Goal: Task Accomplishment & Management: Use online tool/utility

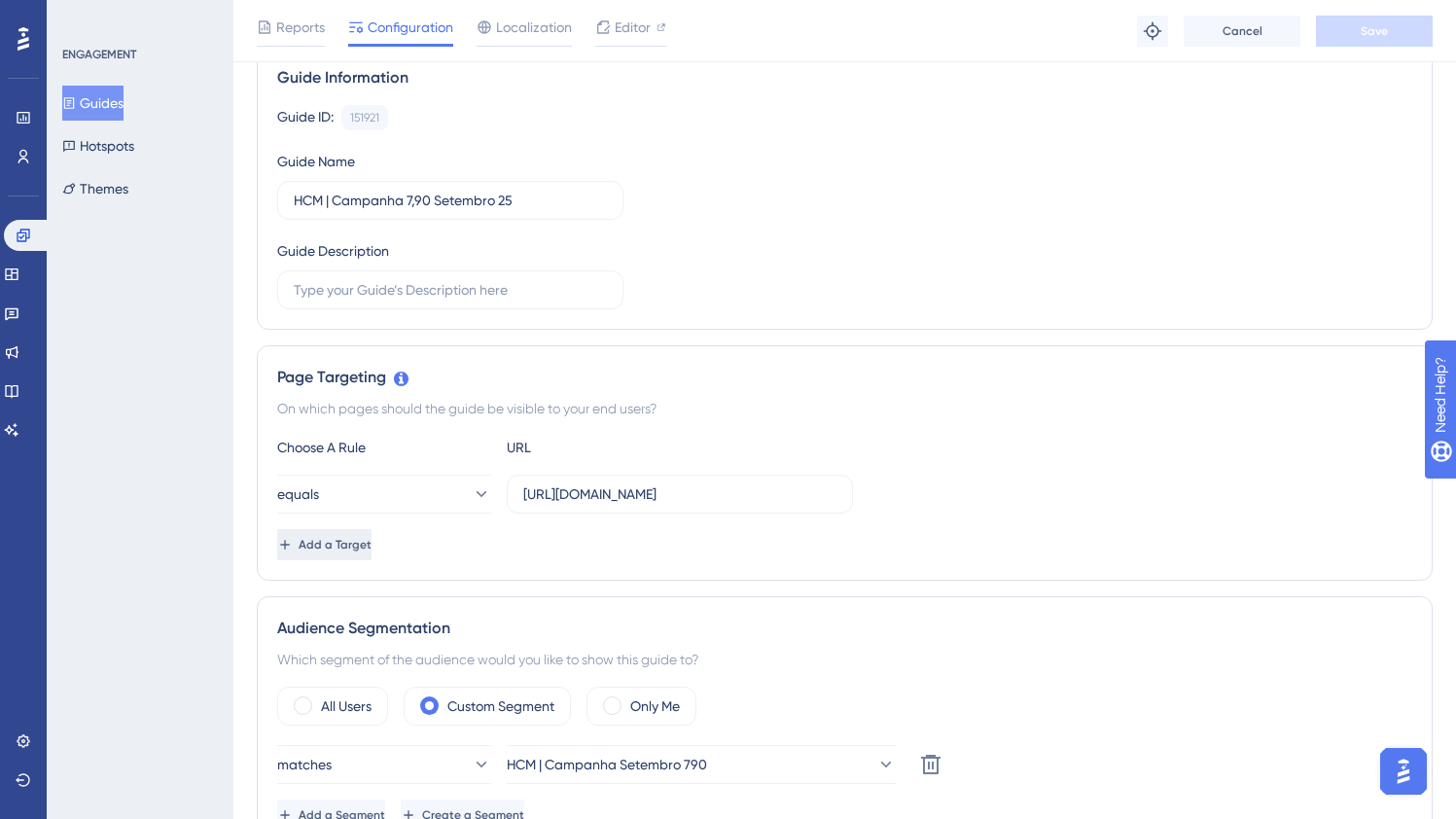
click at [371, 547] on span "Add a Target" at bounding box center [334, 545] width 73 height 16
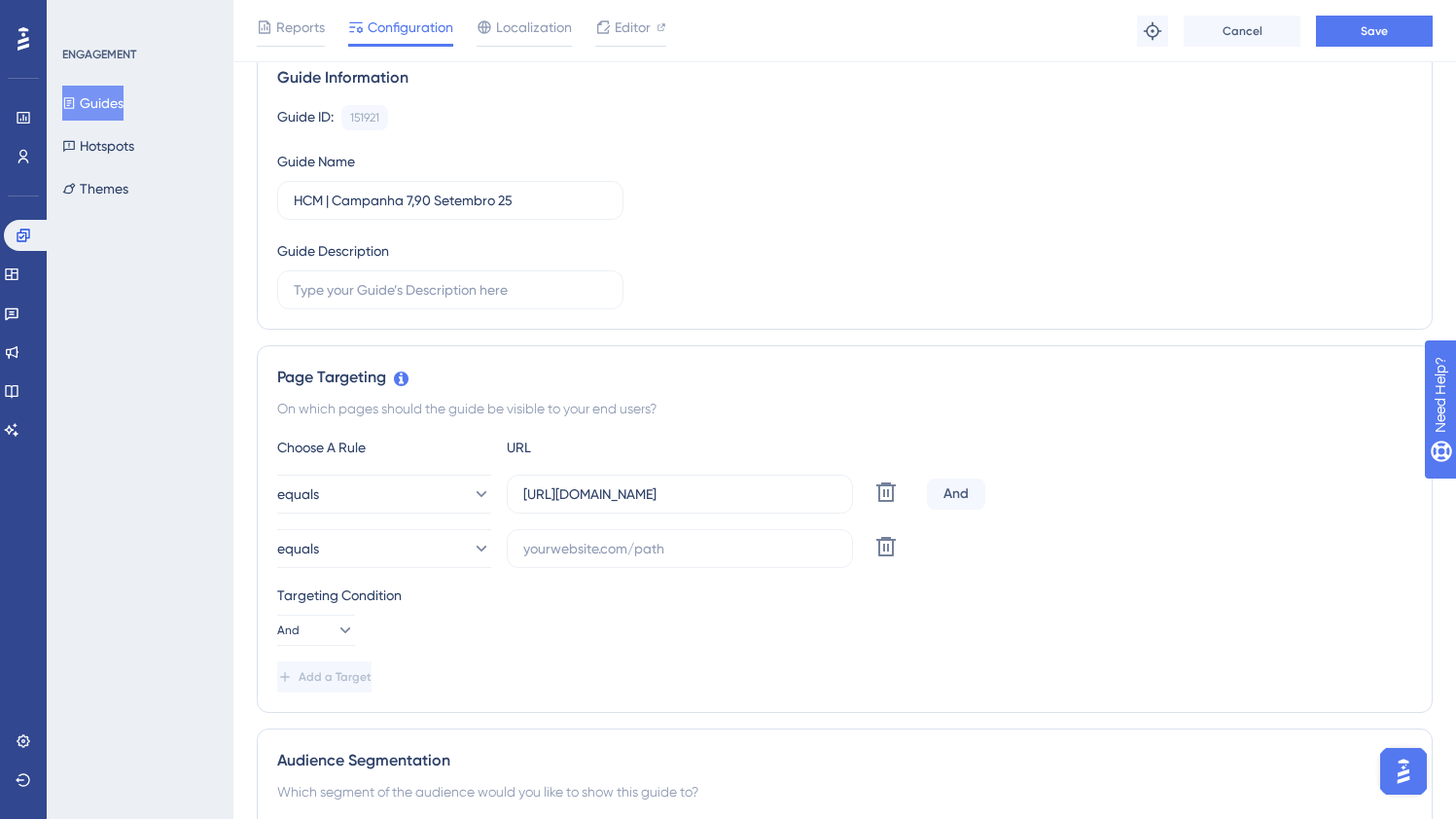
click at [957, 485] on div "And" at bounding box center [956, 494] width 58 height 31
click at [958, 490] on div "And" at bounding box center [956, 494] width 58 height 31
click at [334, 626] on icon at bounding box center [343, 629] width 19 height 19
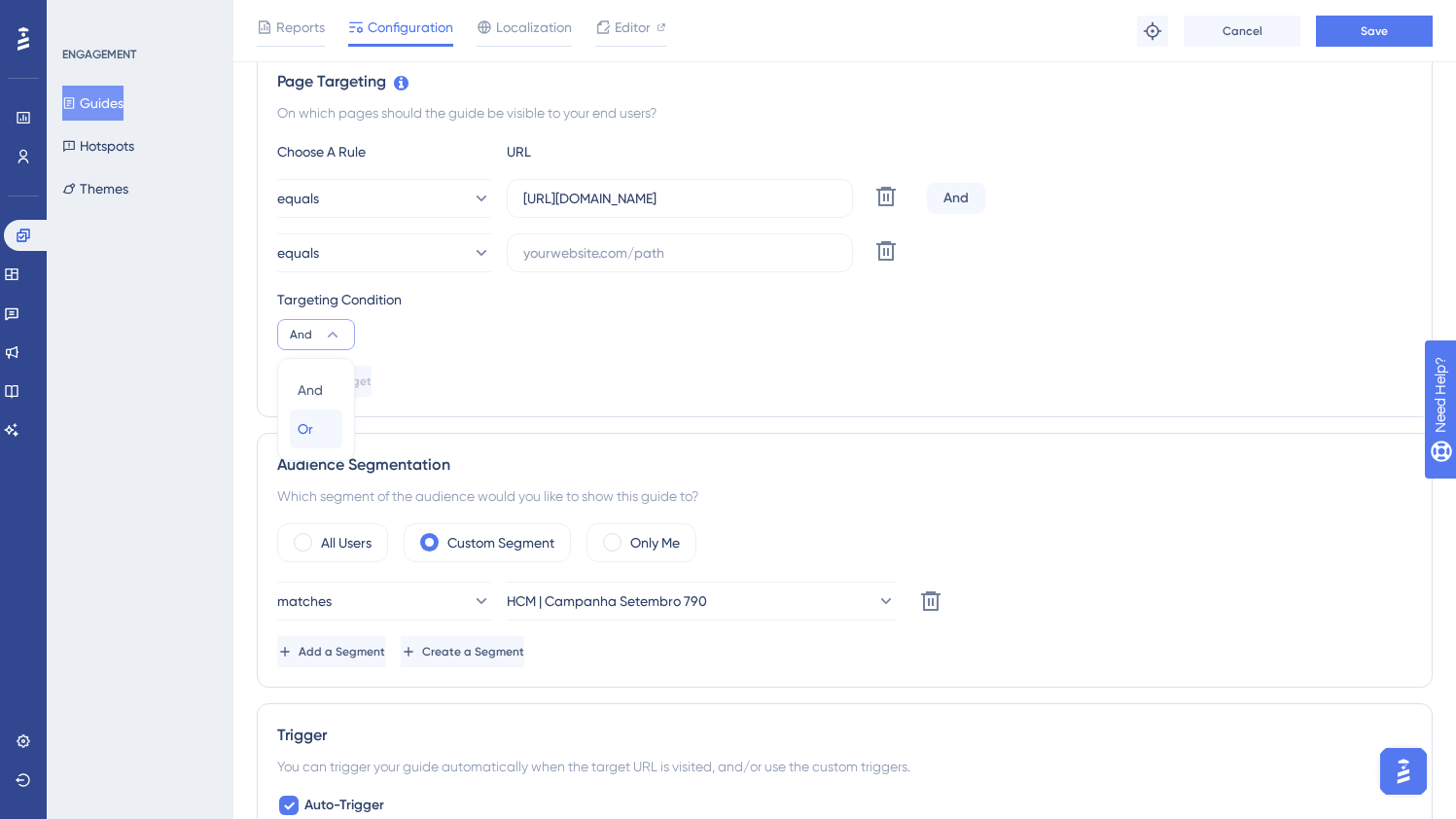
click at [322, 433] on div "Or Or" at bounding box center [315, 428] width 37 height 39
click at [599, 248] on input "text" at bounding box center [680, 252] width 313 height 21
paste input "[URL][DOMAIN_NAME]"
type input "[URL][DOMAIN_NAME]"
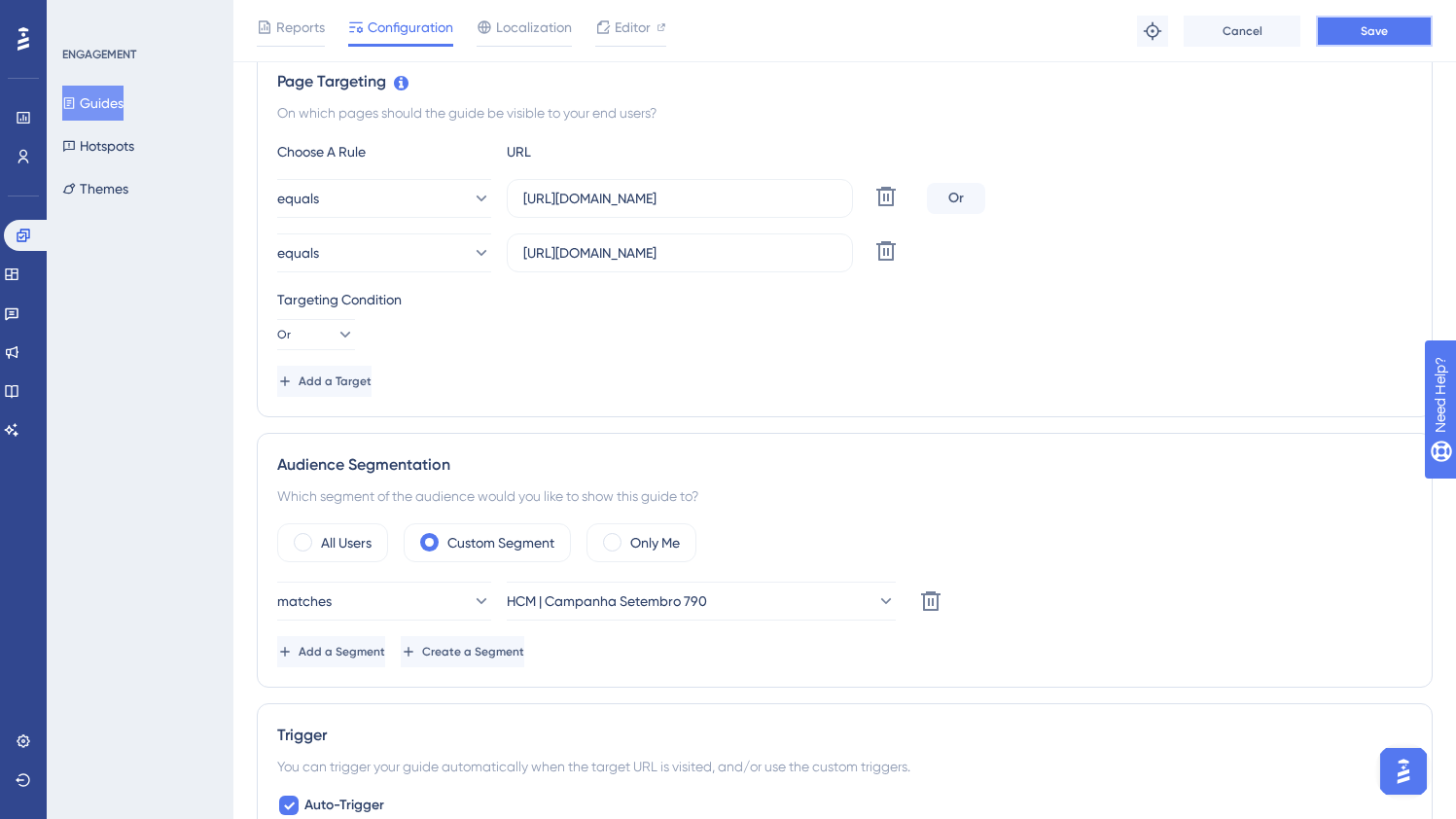
click at [1368, 36] on span "Save" at bounding box center [1374, 31] width 27 height 16
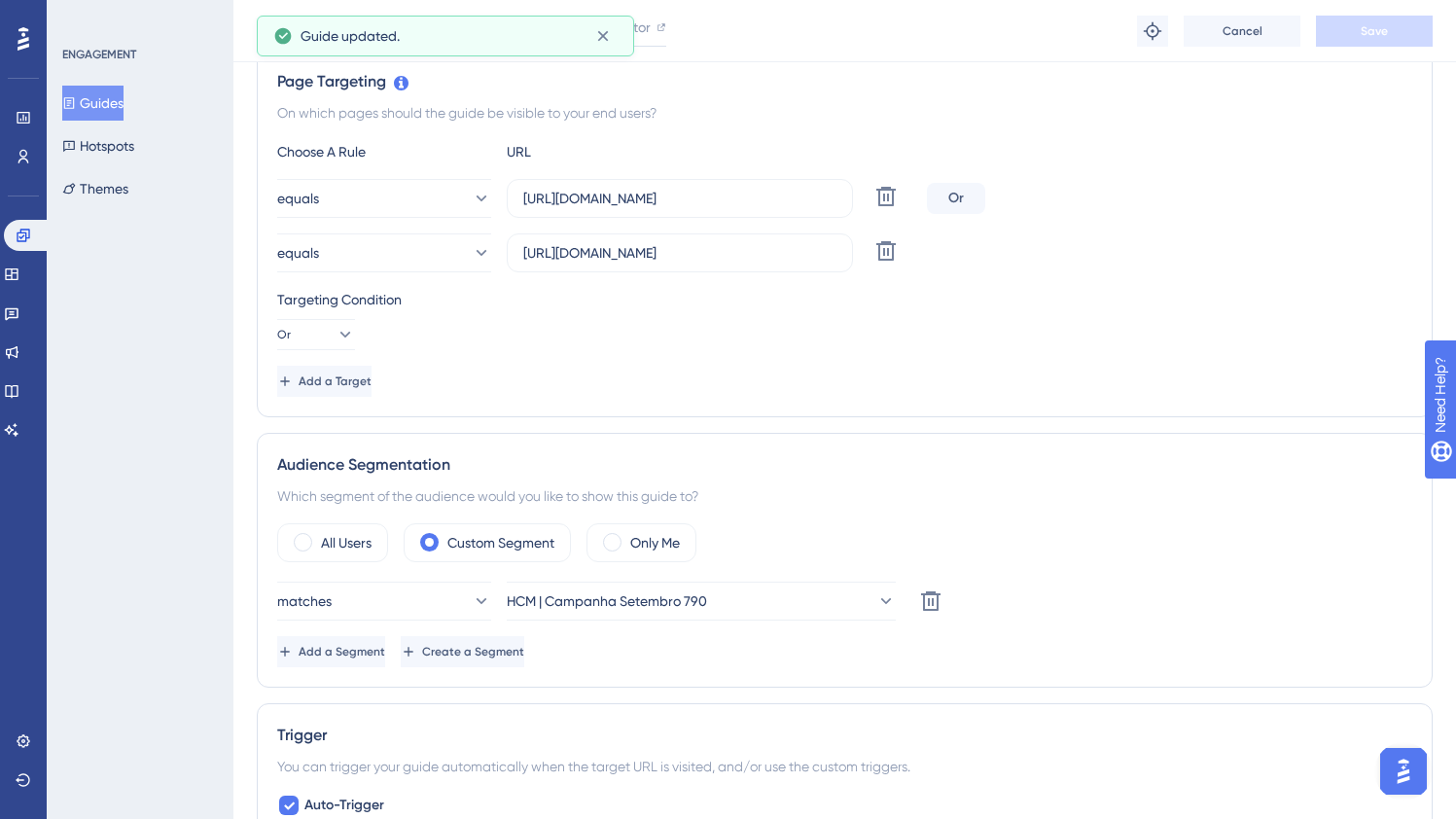
scroll to position [0, 0]
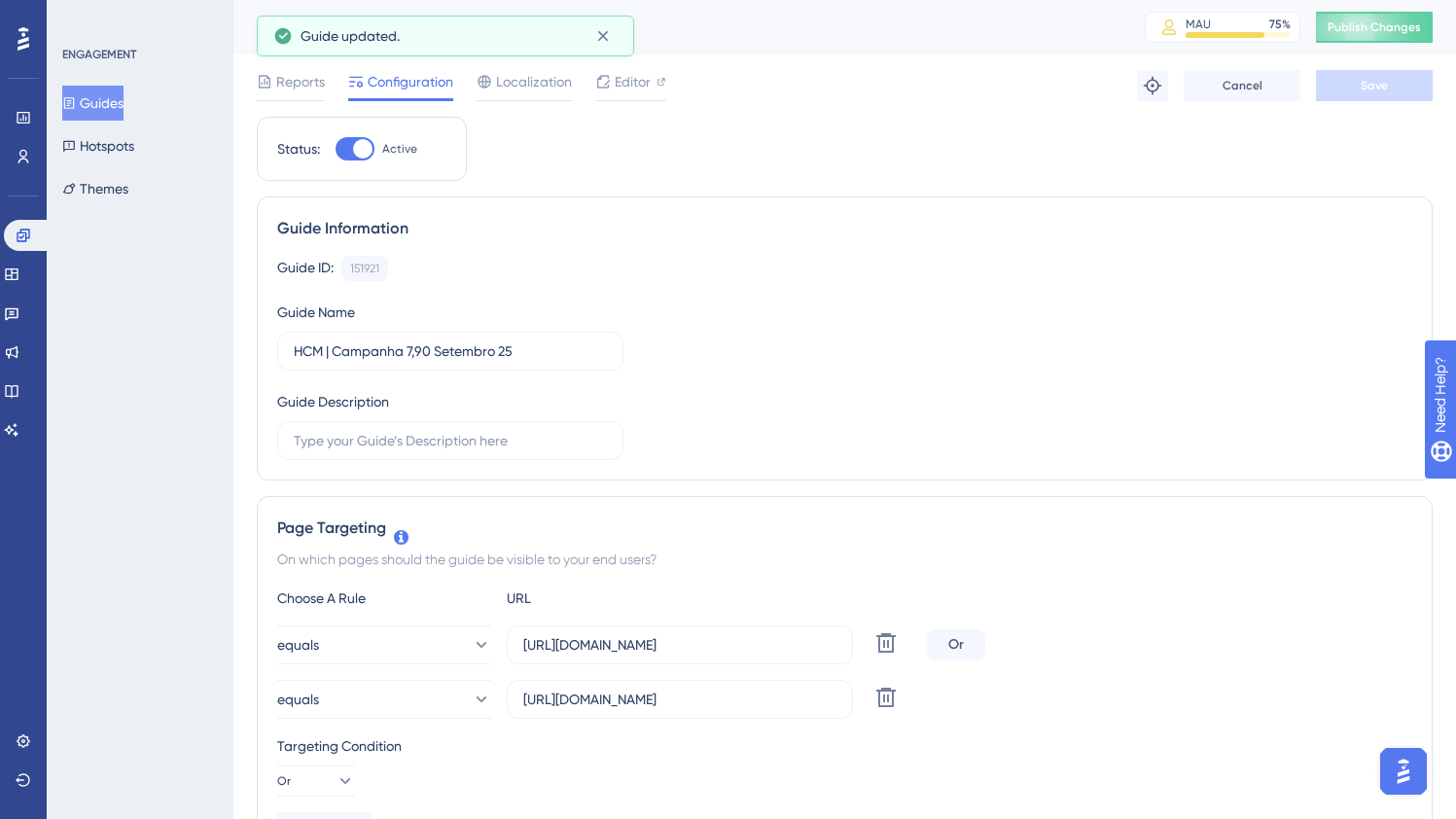
click at [108, 103] on button "Guides" at bounding box center [92, 103] width 61 height 35
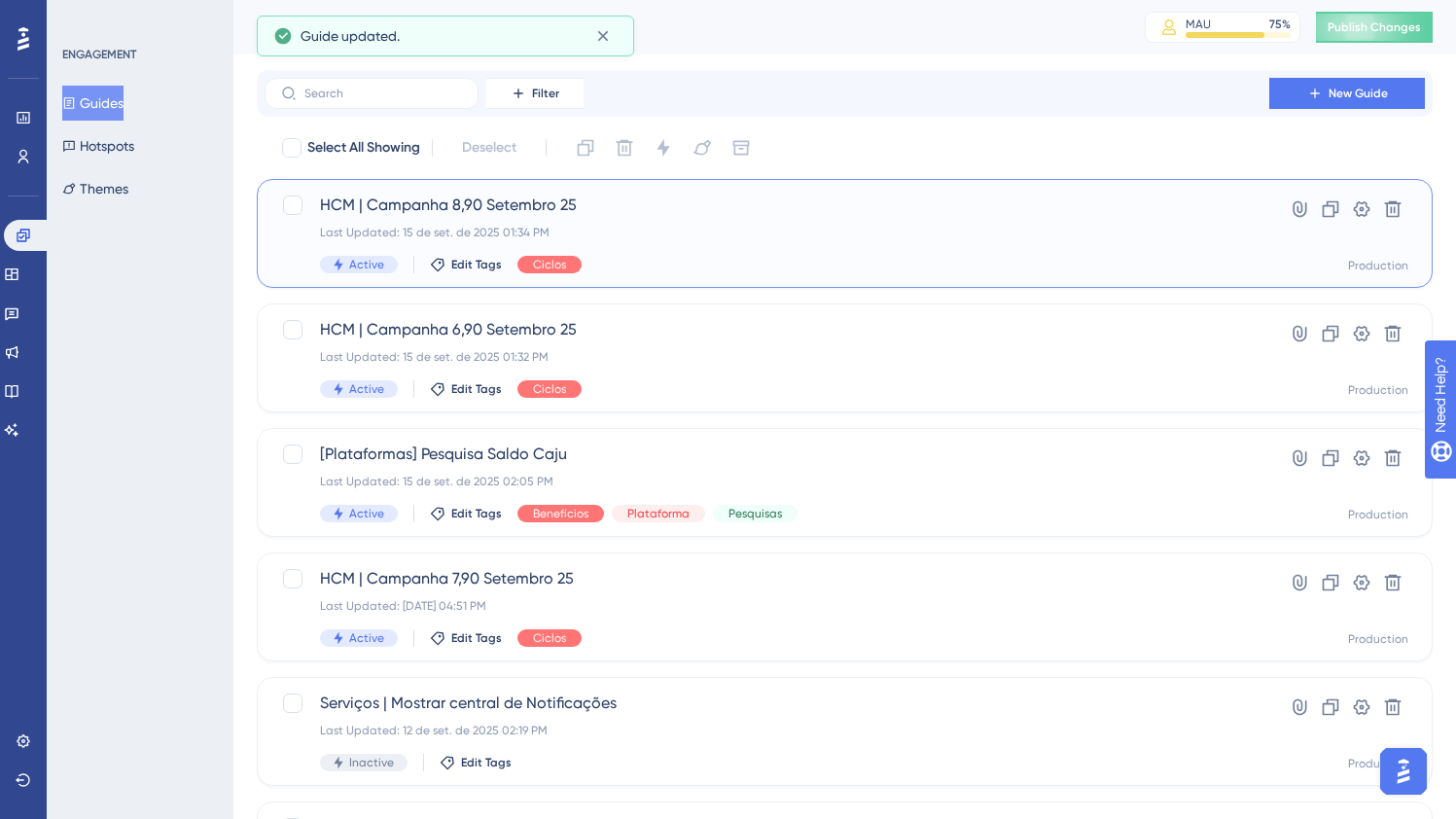
click at [631, 232] on div "Last Updated: 15 de set. de 2025 01:34 PM" at bounding box center [767, 232] width 894 height 16
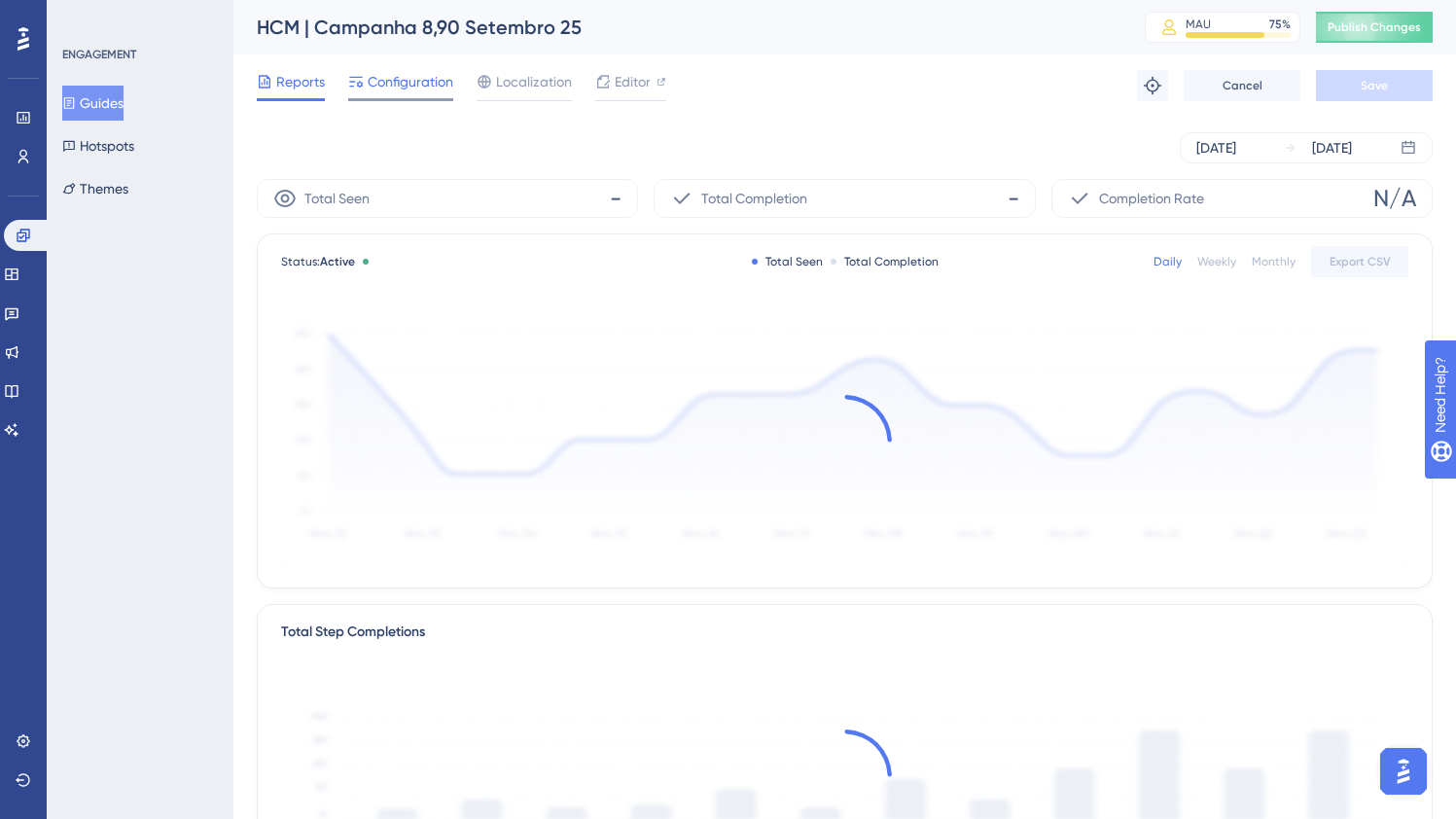
click at [414, 80] on span "Configuration" at bounding box center [410, 81] width 86 height 23
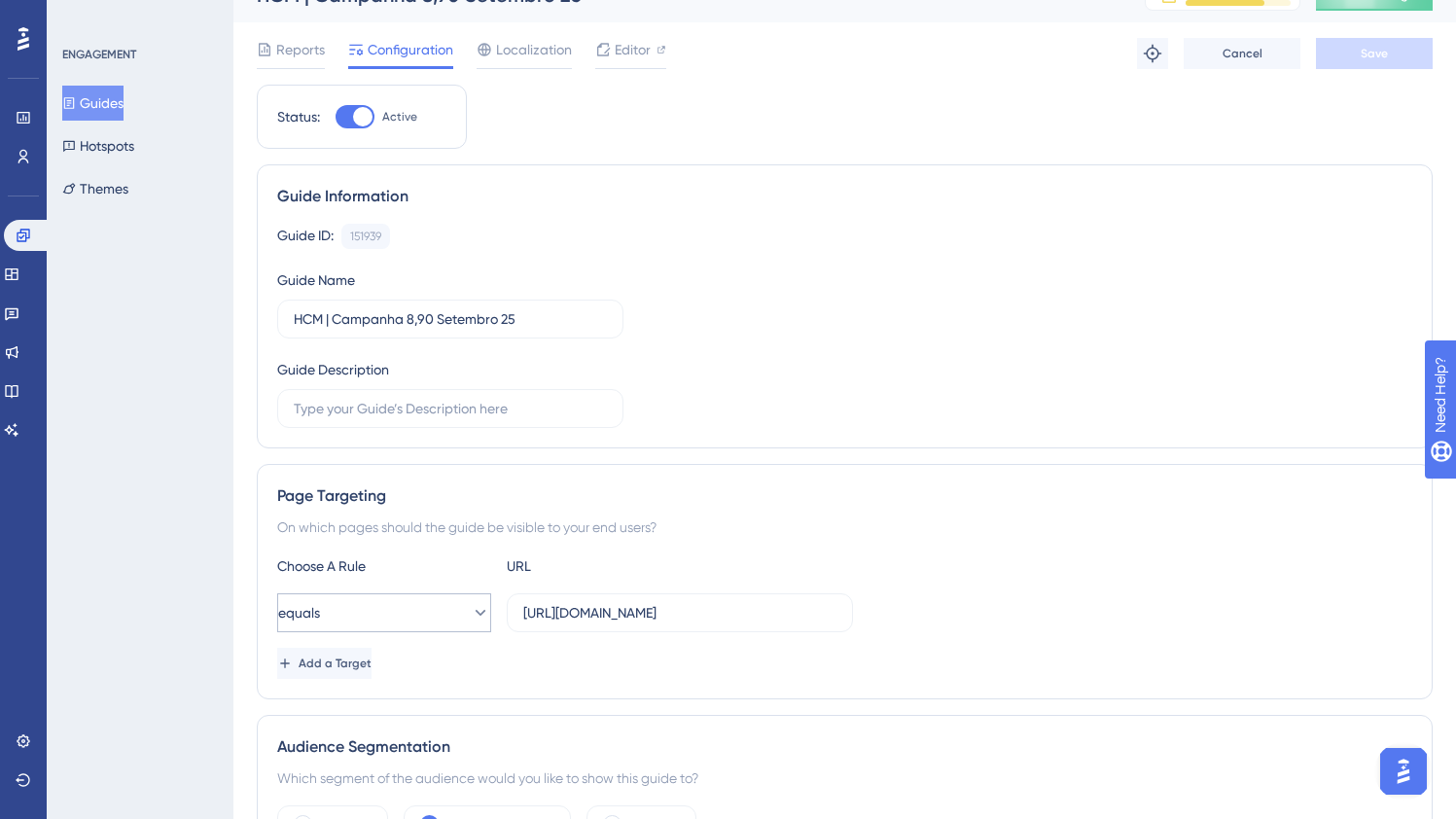
scroll to position [35, 0]
click at [375, 664] on button "Add a Target" at bounding box center [326, 659] width 98 height 31
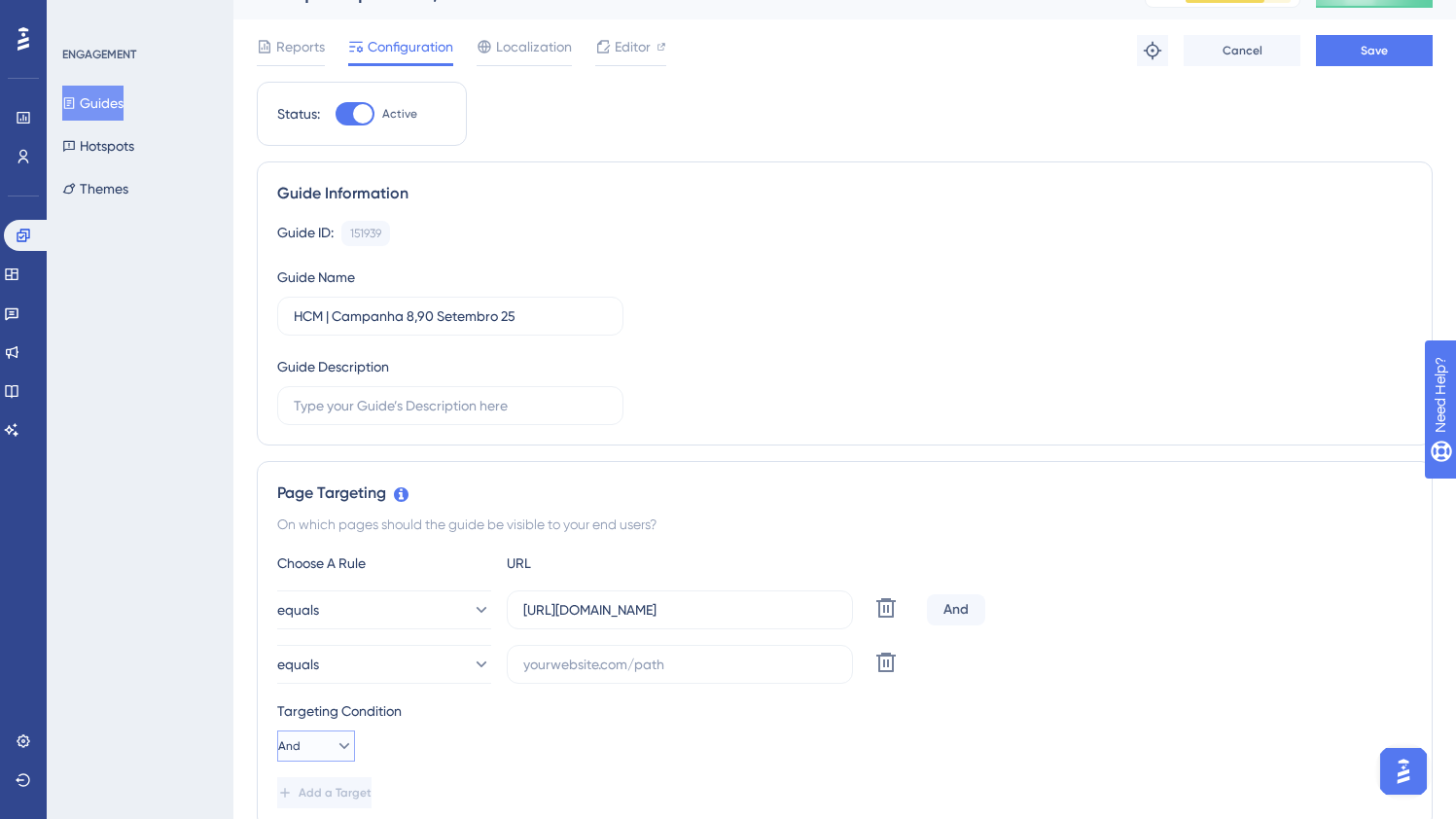
click at [318, 750] on button "And" at bounding box center [316, 745] width 78 height 31
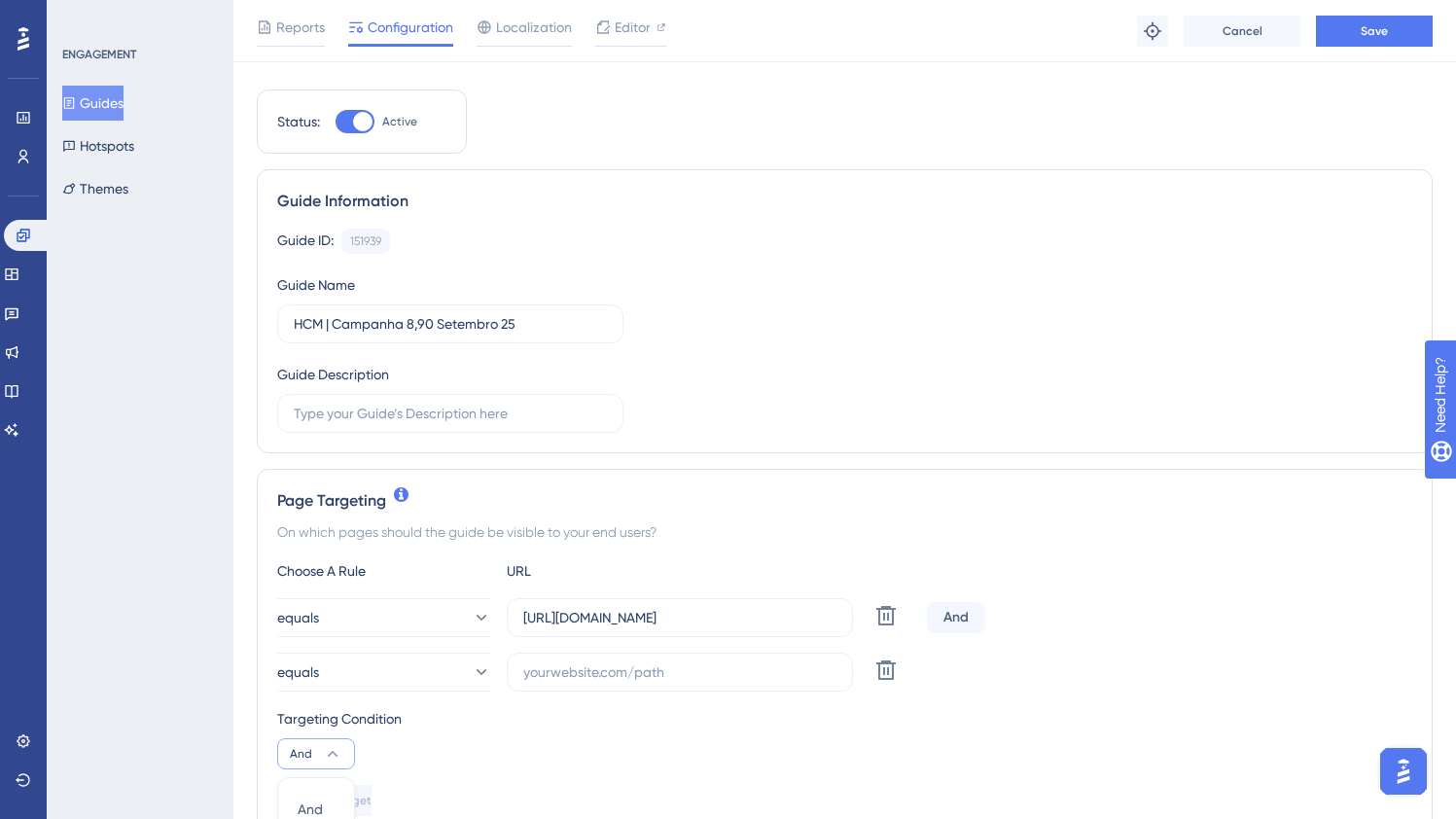
scroll to position [454, 0]
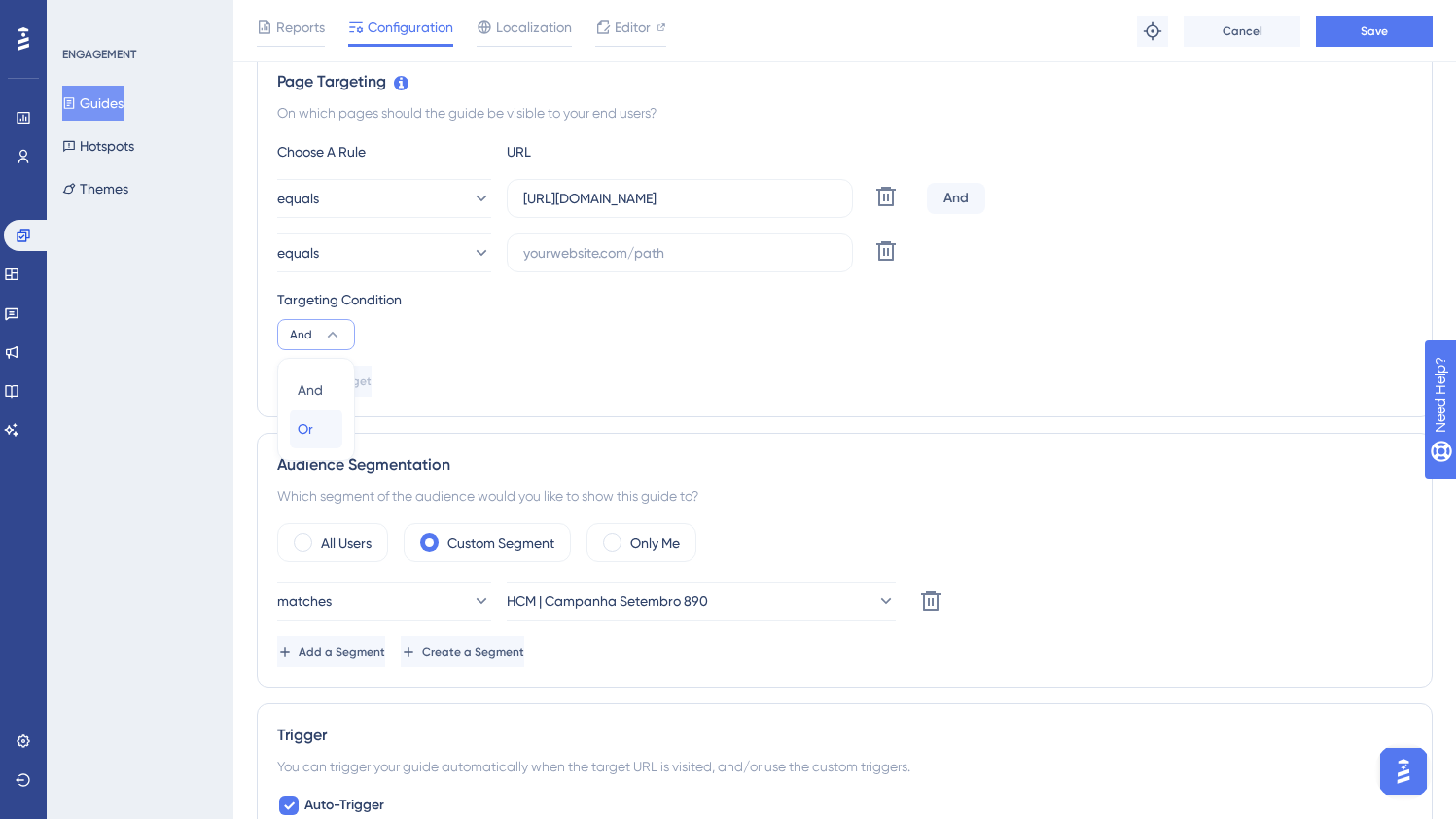
click at [321, 438] on div "Or Or" at bounding box center [315, 428] width 37 height 39
click at [577, 246] on input "text" at bounding box center [680, 252] width 313 height 21
paste input "[URL][DOMAIN_NAME]"
type input "[URL][DOMAIN_NAME]"
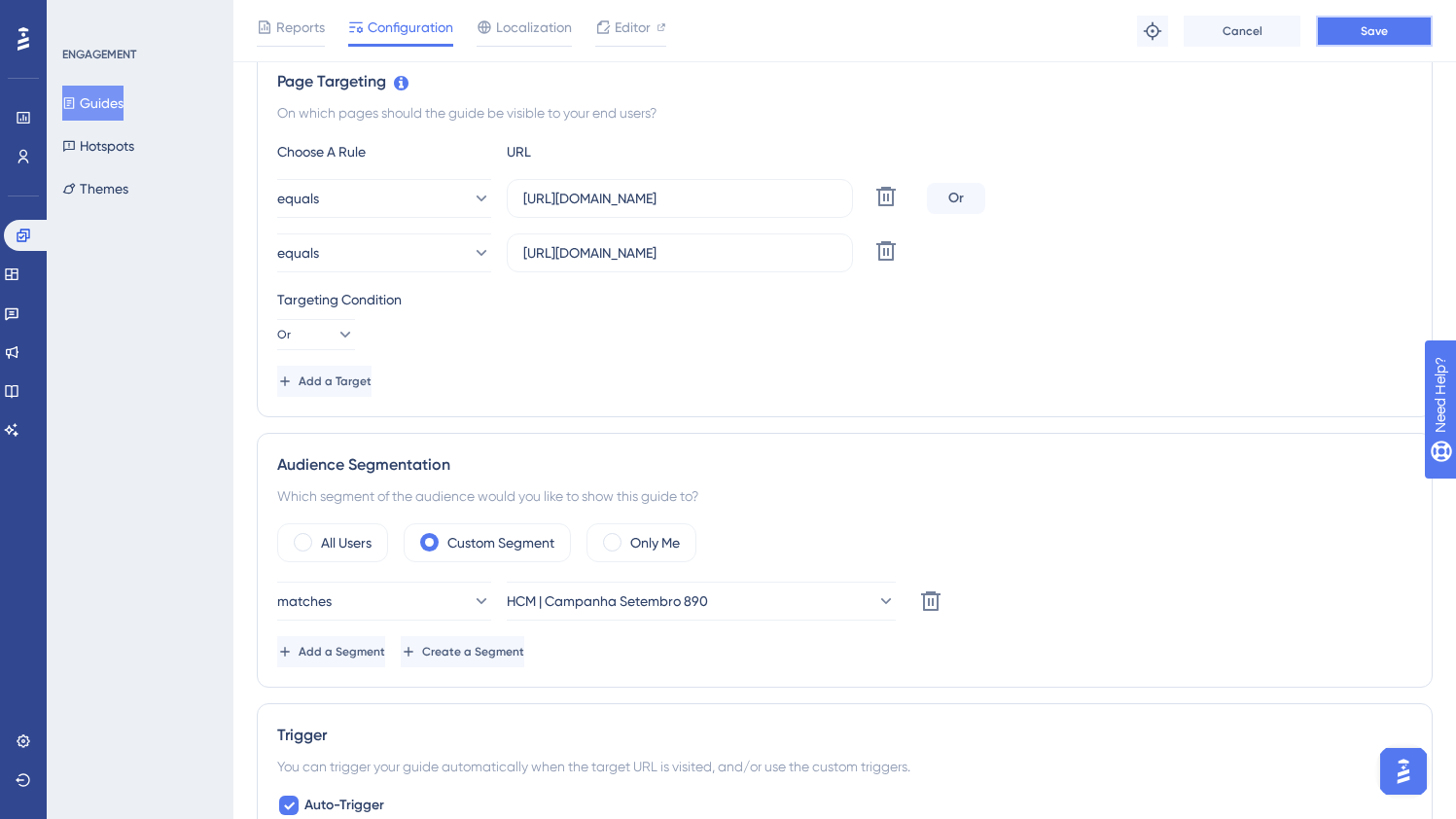
click at [1367, 33] on span "Save" at bounding box center [1374, 31] width 27 height 16
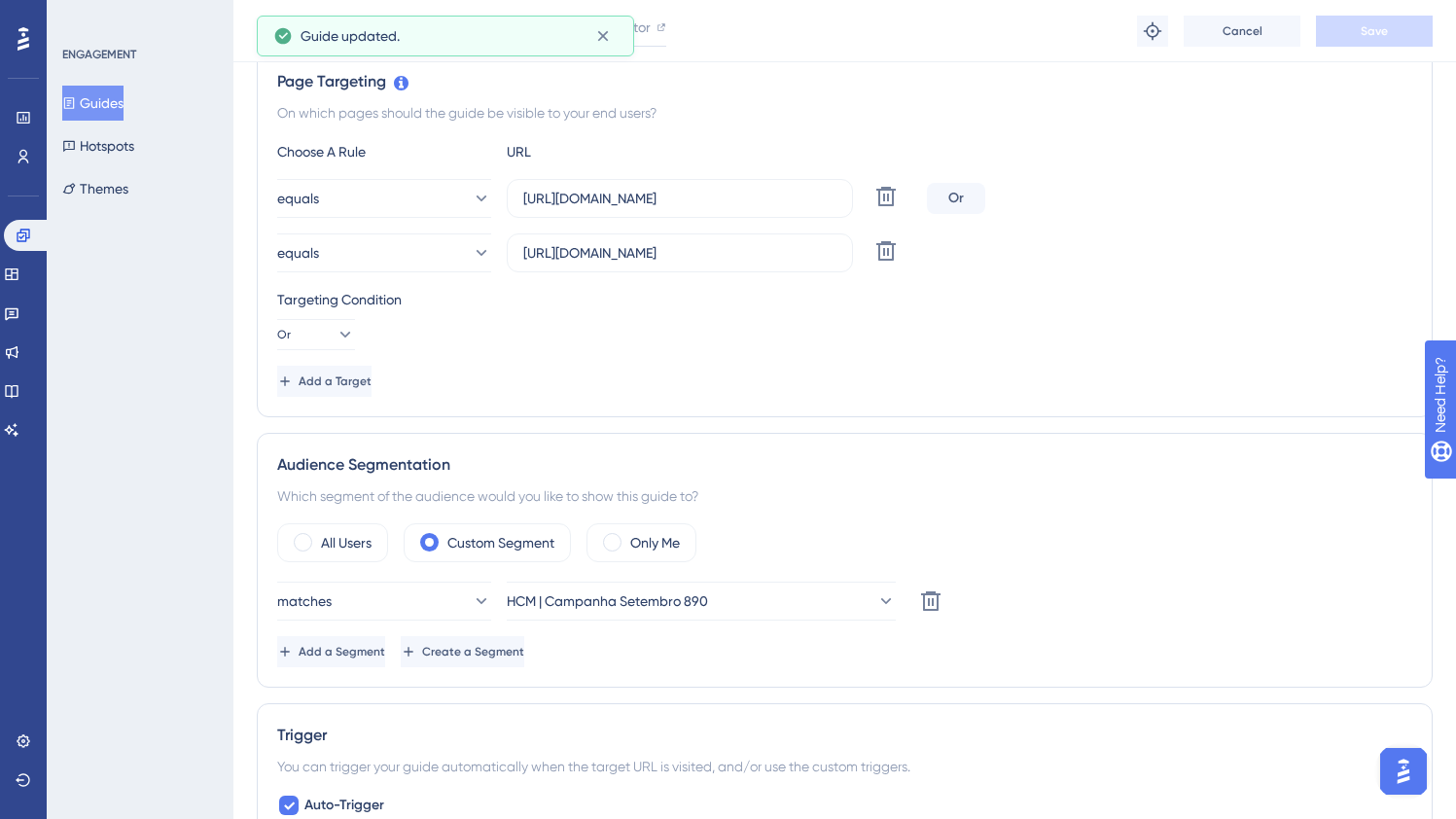
click at [94, 117] on button "Guides" at bounding box center [92, 103] width 61 height 35
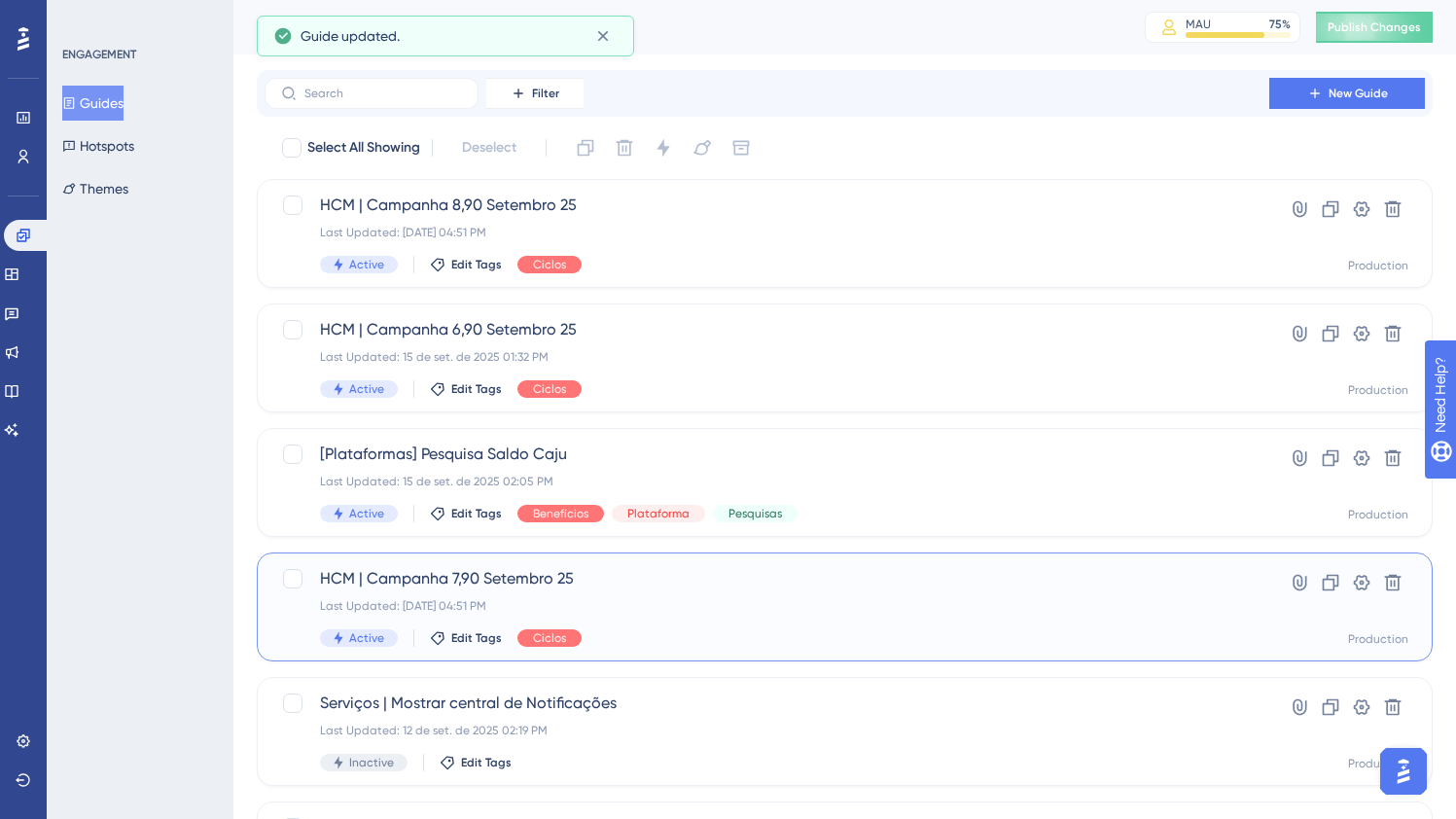
click at [468, 608] on div "Last Updated: [DATE] 04:51 PM" at bounding box center [767, 606] width 894 height 16
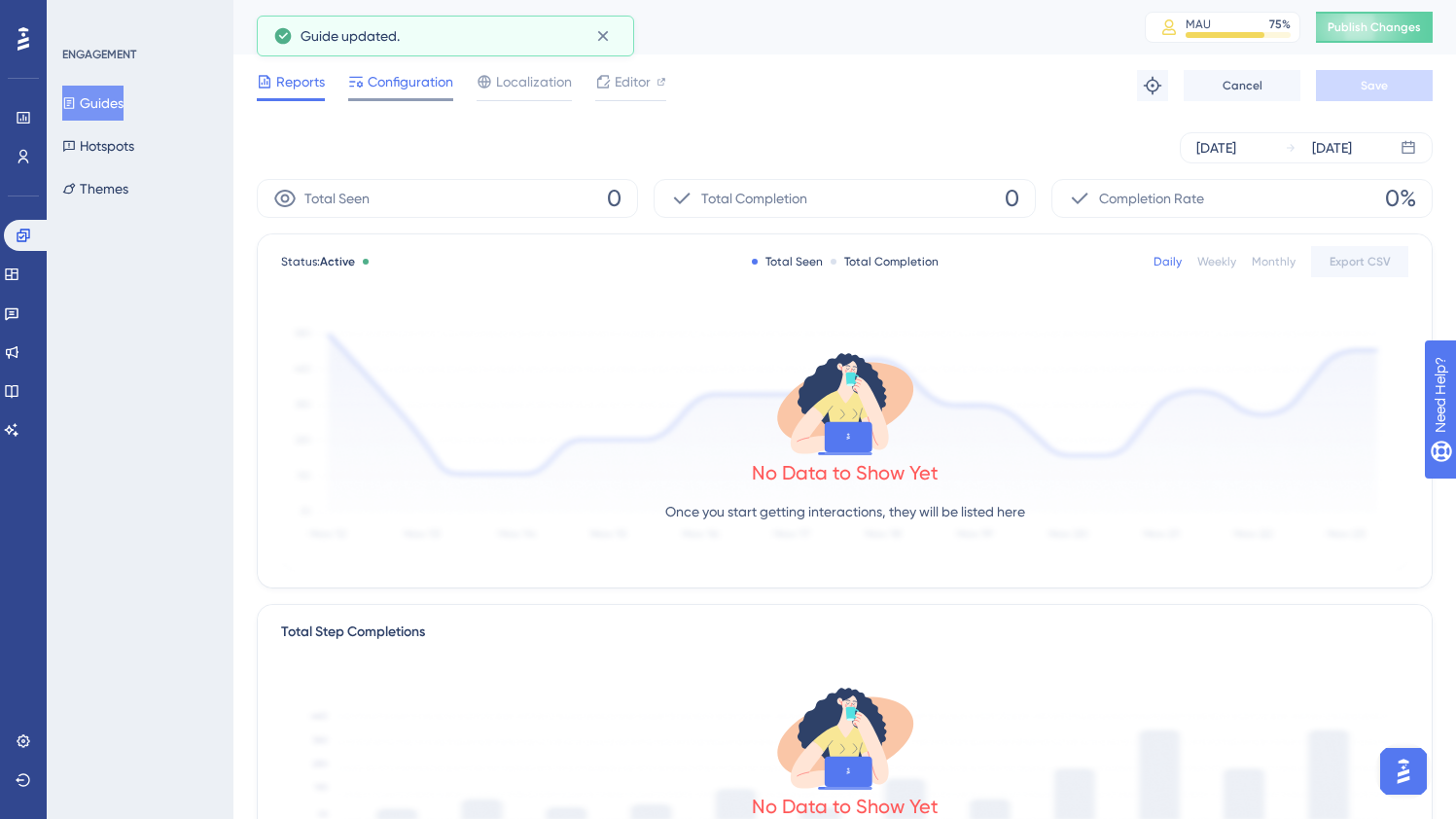
click at [417, 81] on span "Configuration" at bounding box center [410, 81] width 86 height 23
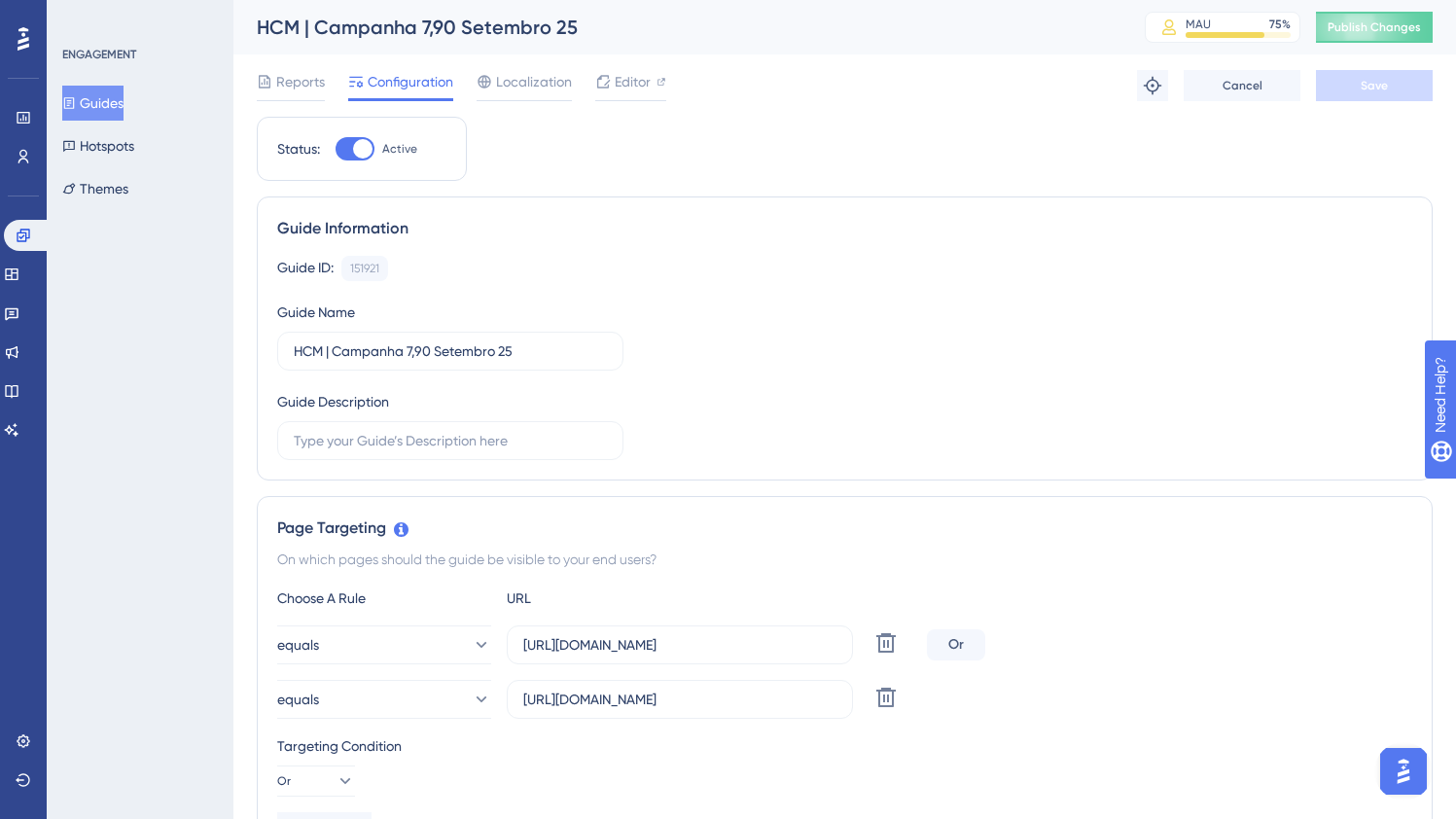
click at [109, 95] on button "Guides" at bounding box center [92, 103] width 61 height 35
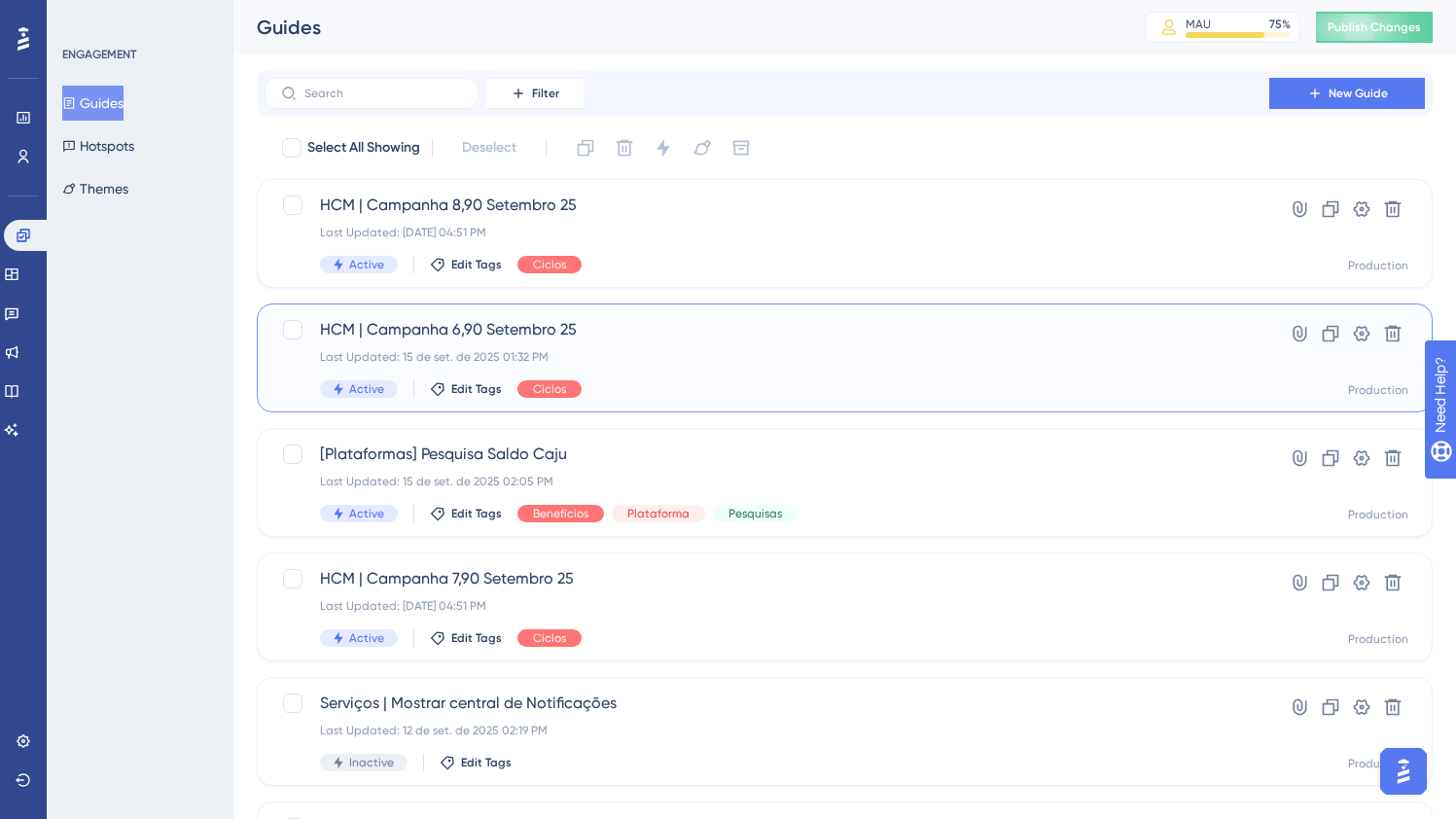
click at [451, 333] on span "HCM | Campanha 6,90 Setembro 25" at bounding box center [767, 329] width 894 height 23
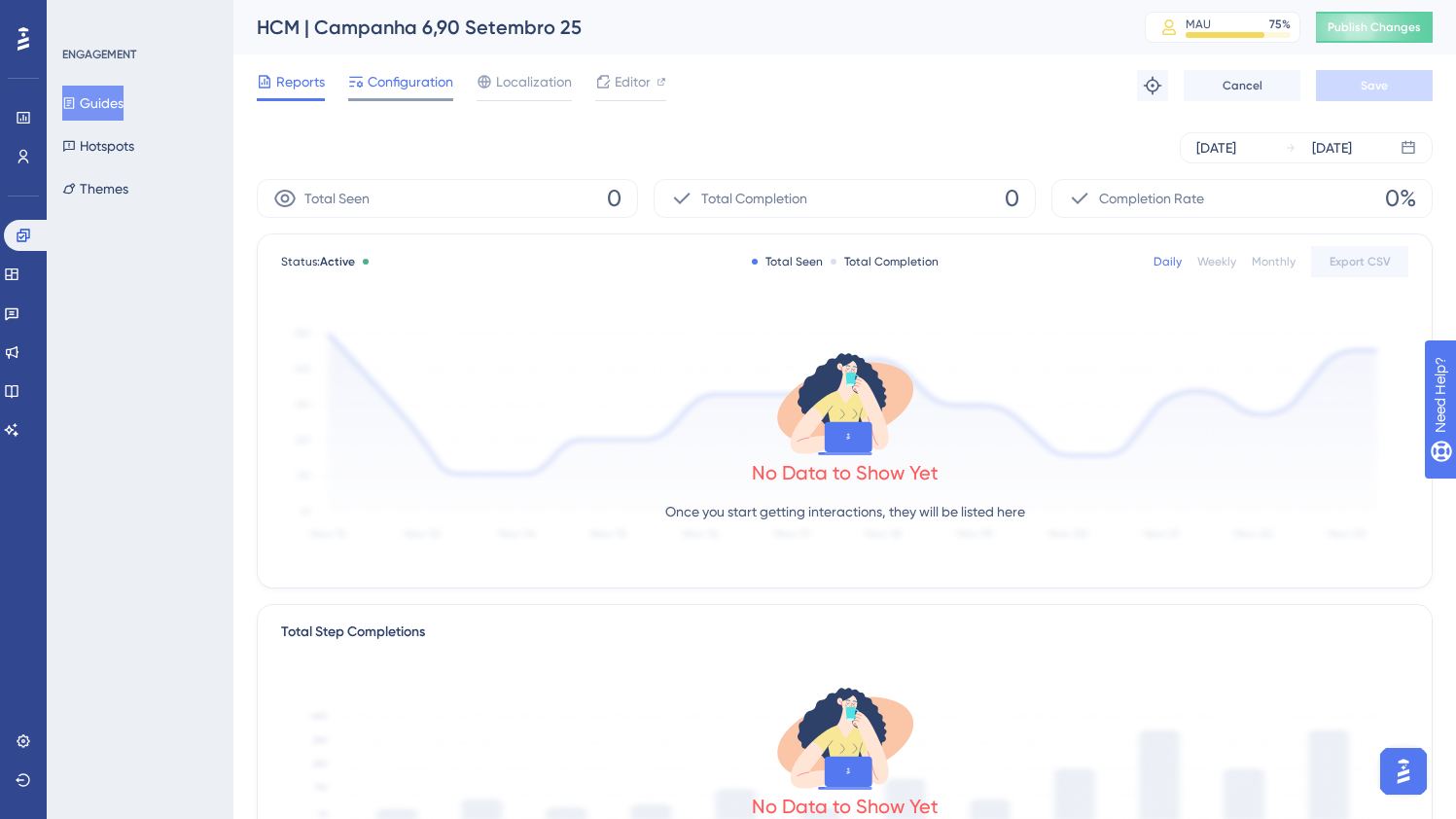
click at [404, 82] on span "Configuration" at bounding box center [410, 81] width 86 height 23
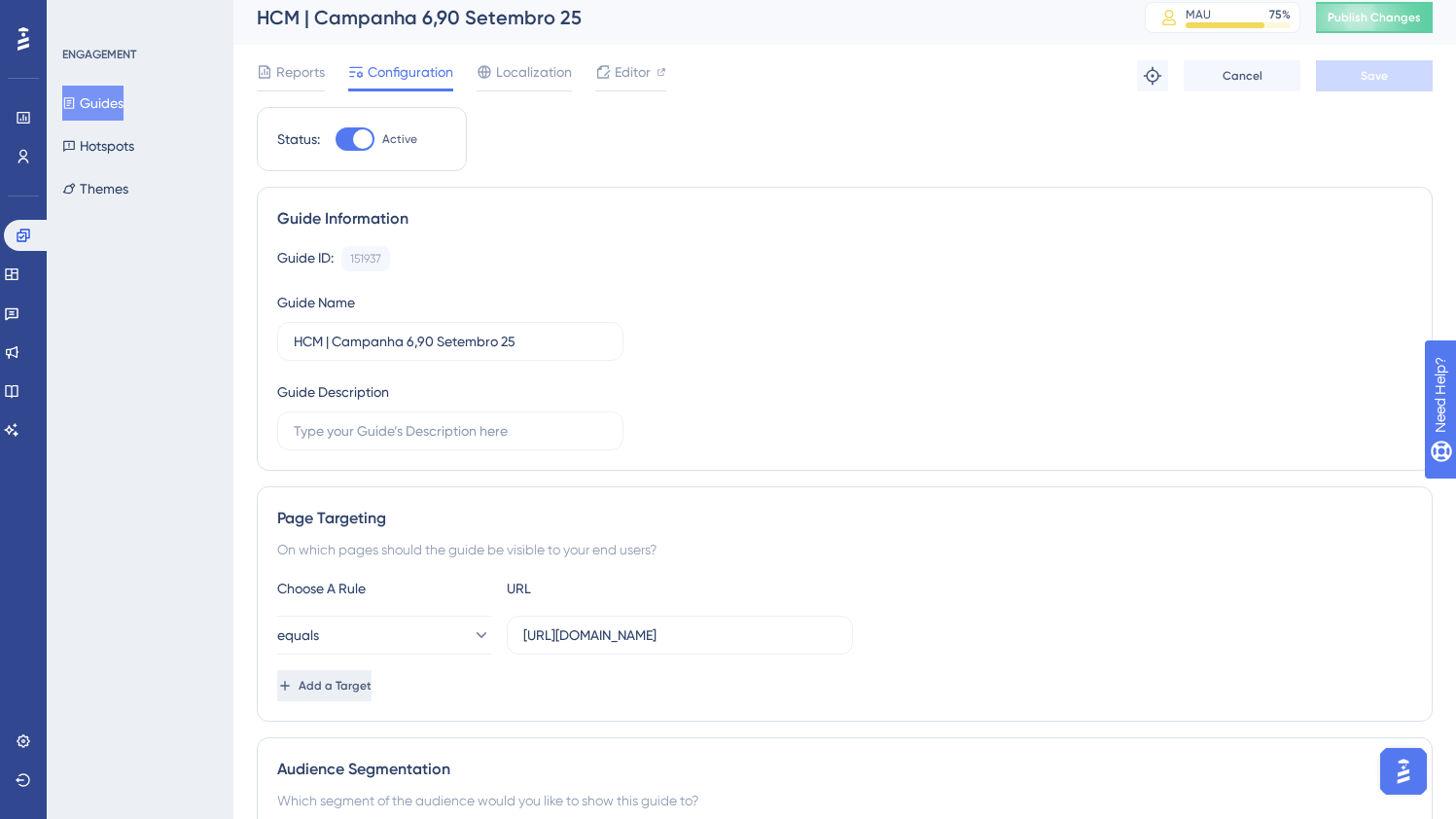
scroll to position [158, 0]
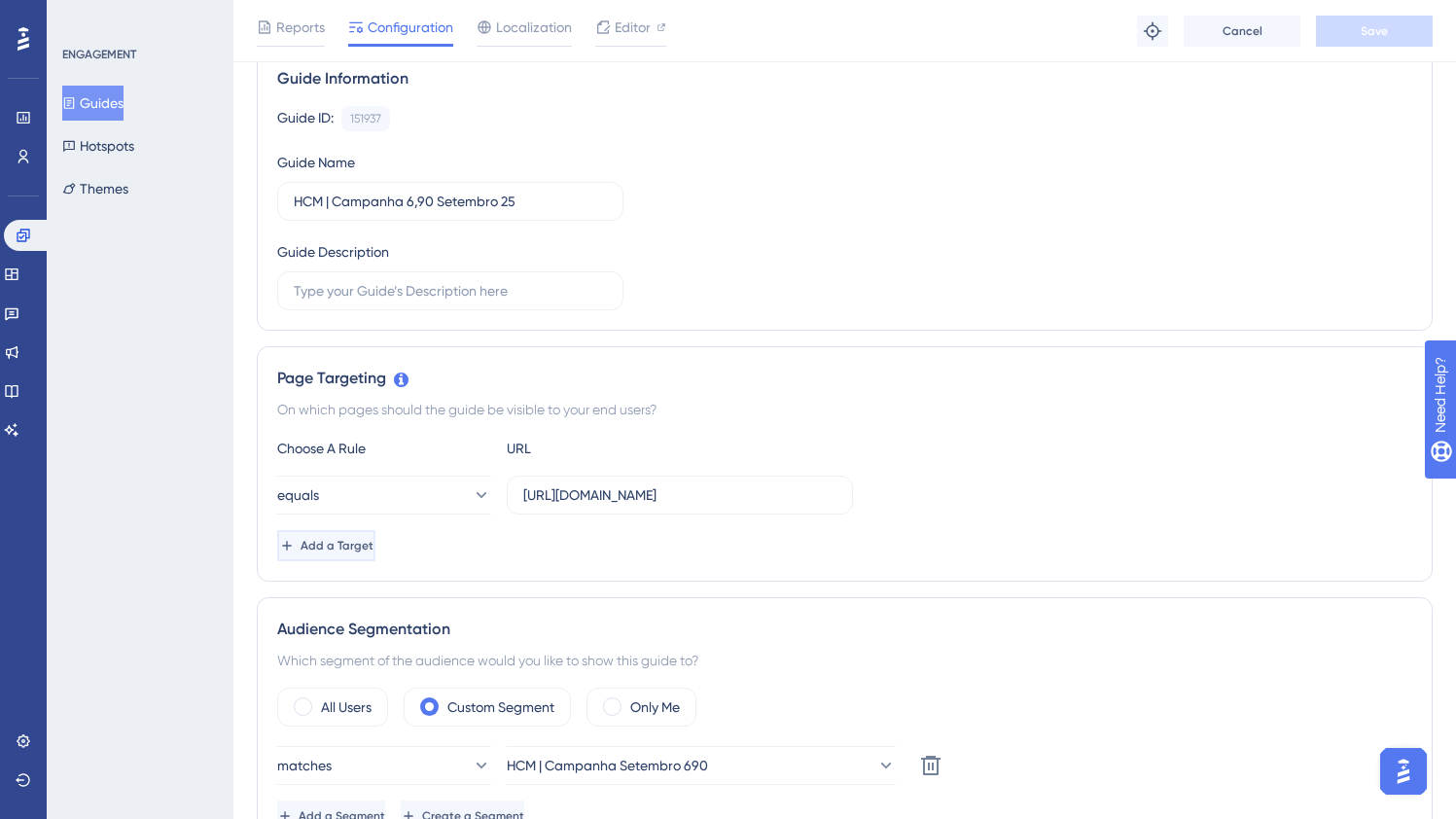
click at [373, 547] on span "Add a Target" at bounding box center [336, 546] width 73 height 16
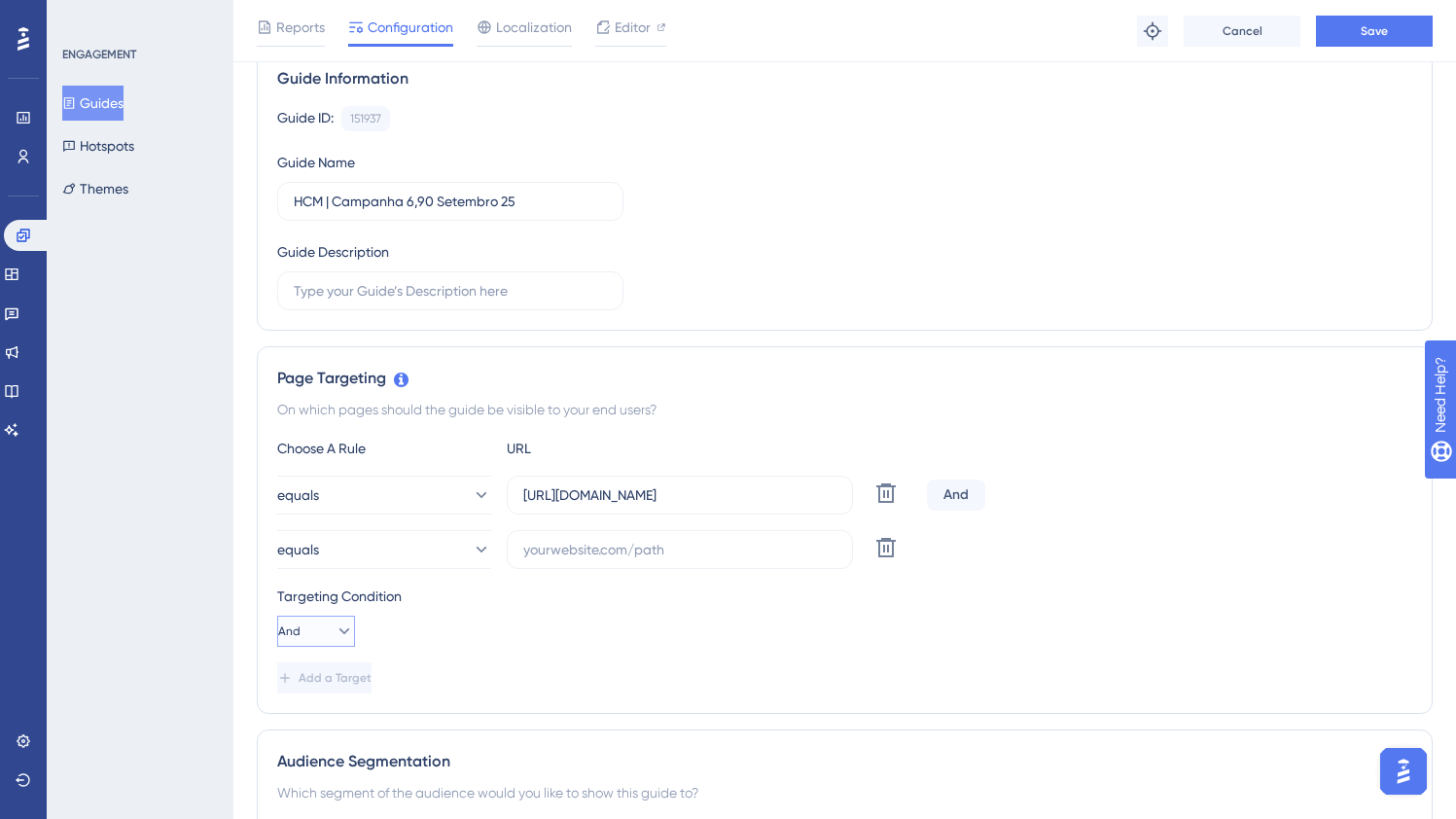
click at [334, 634] on icon at bounding box center [343, 630] width 19 height 19
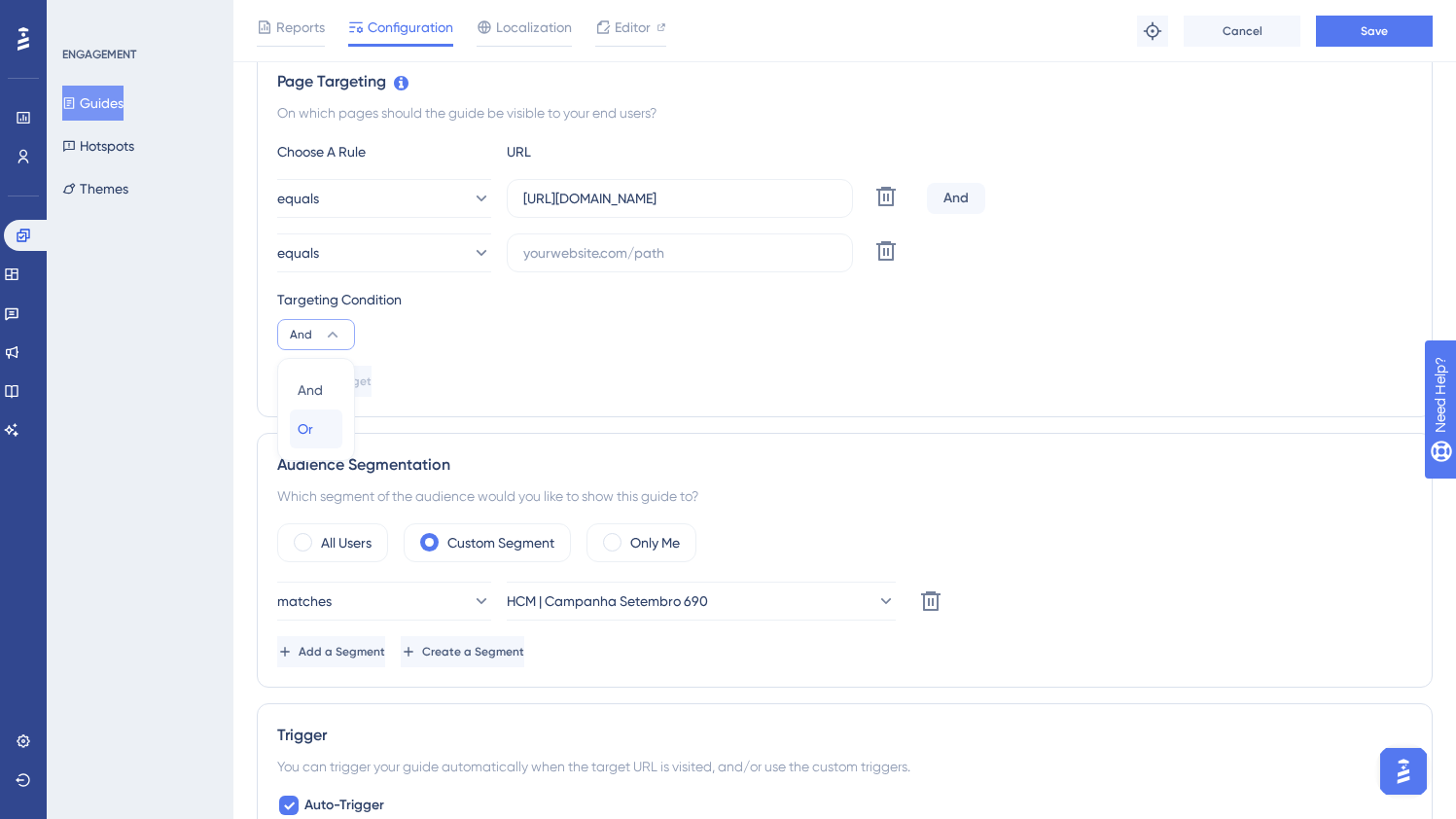
drag, startPoint x: 323, startPoint y: 429, endPoint x: 520, endPoint y: 308, distance: 231.2
click at [323, 429] on div "Or Or" at bounding box center [315, 428] width 37 height 39
click at [542, 265] on label at bounding box center [680, 252] width 346 height 39
click at [542, 263] on input "text" at bounding box center [680, 252] width 313 height 21
paste input "[URL][DOMAIN_NAME]"
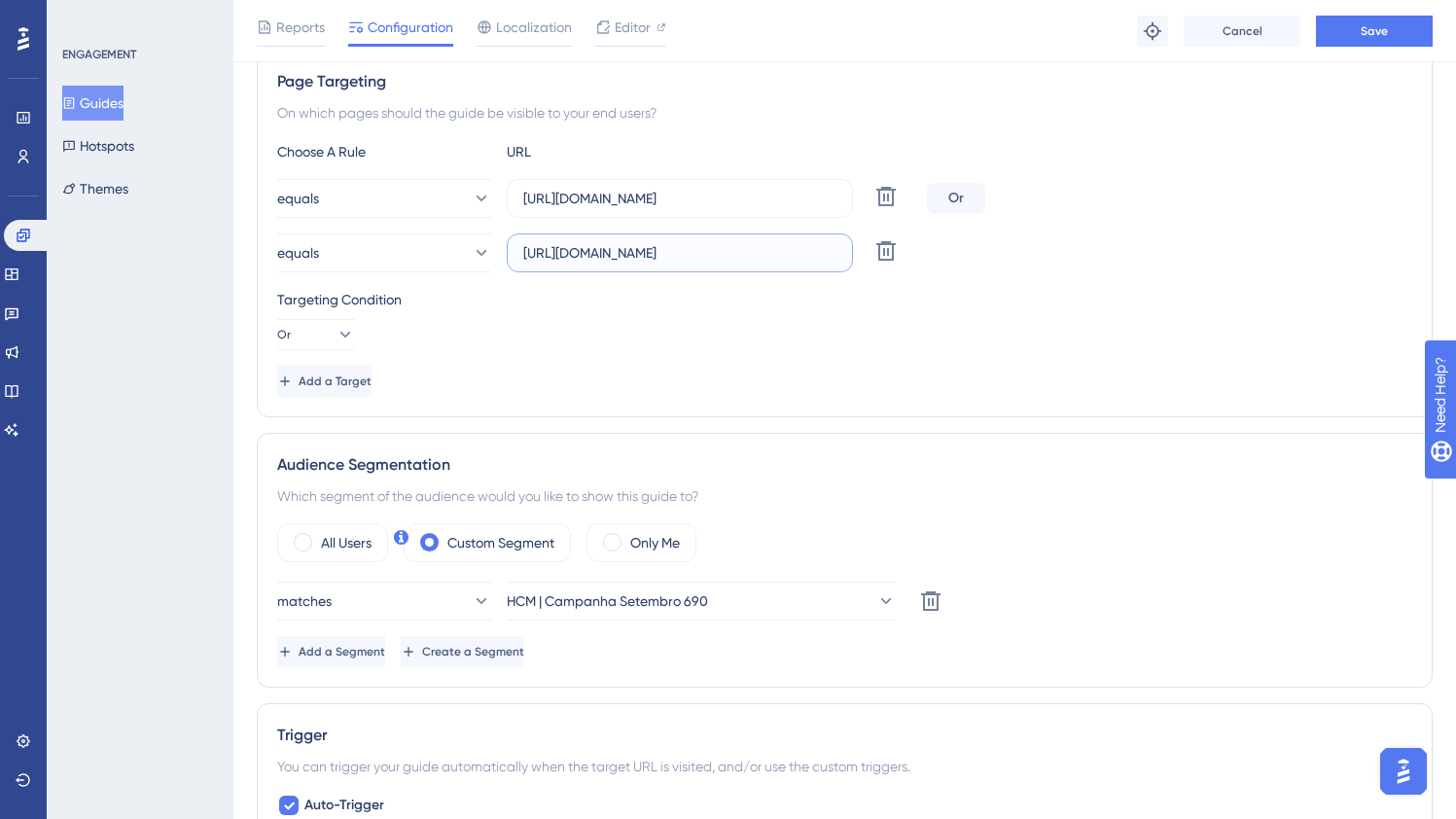
scroll to position [0, 39]
type input "[URL][DOMAIN_NAME]"
click at [1323, 36] on button "Save" at bounding box center [1374, 31] width 117 height 31
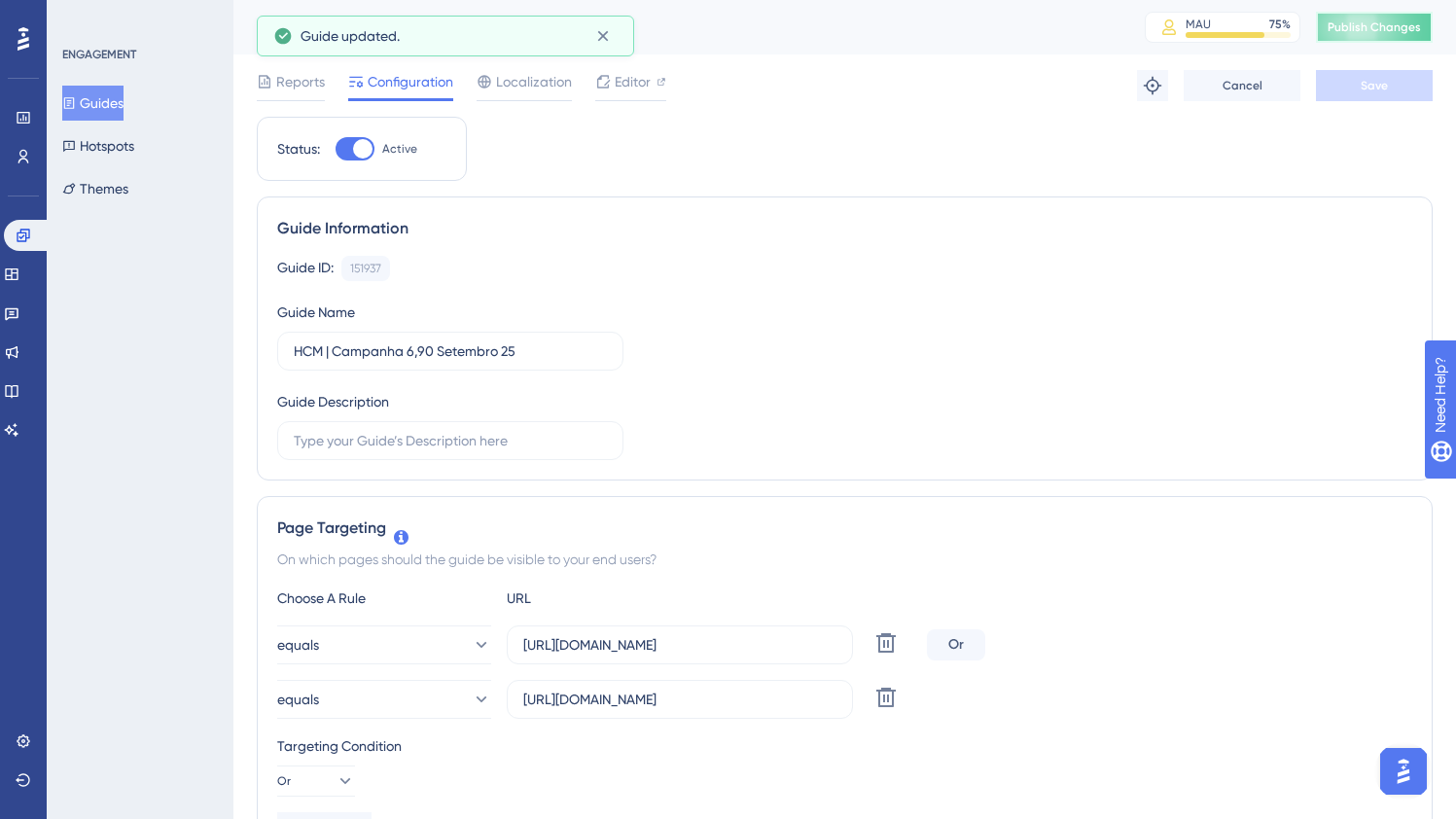
click at [1349, 39] on button "Publish Changes" at bounding box center [1374, 27] width 117 height 31
click at [121, 112] on button "Guides" at bounding box center [92, 103] width 61 height 35
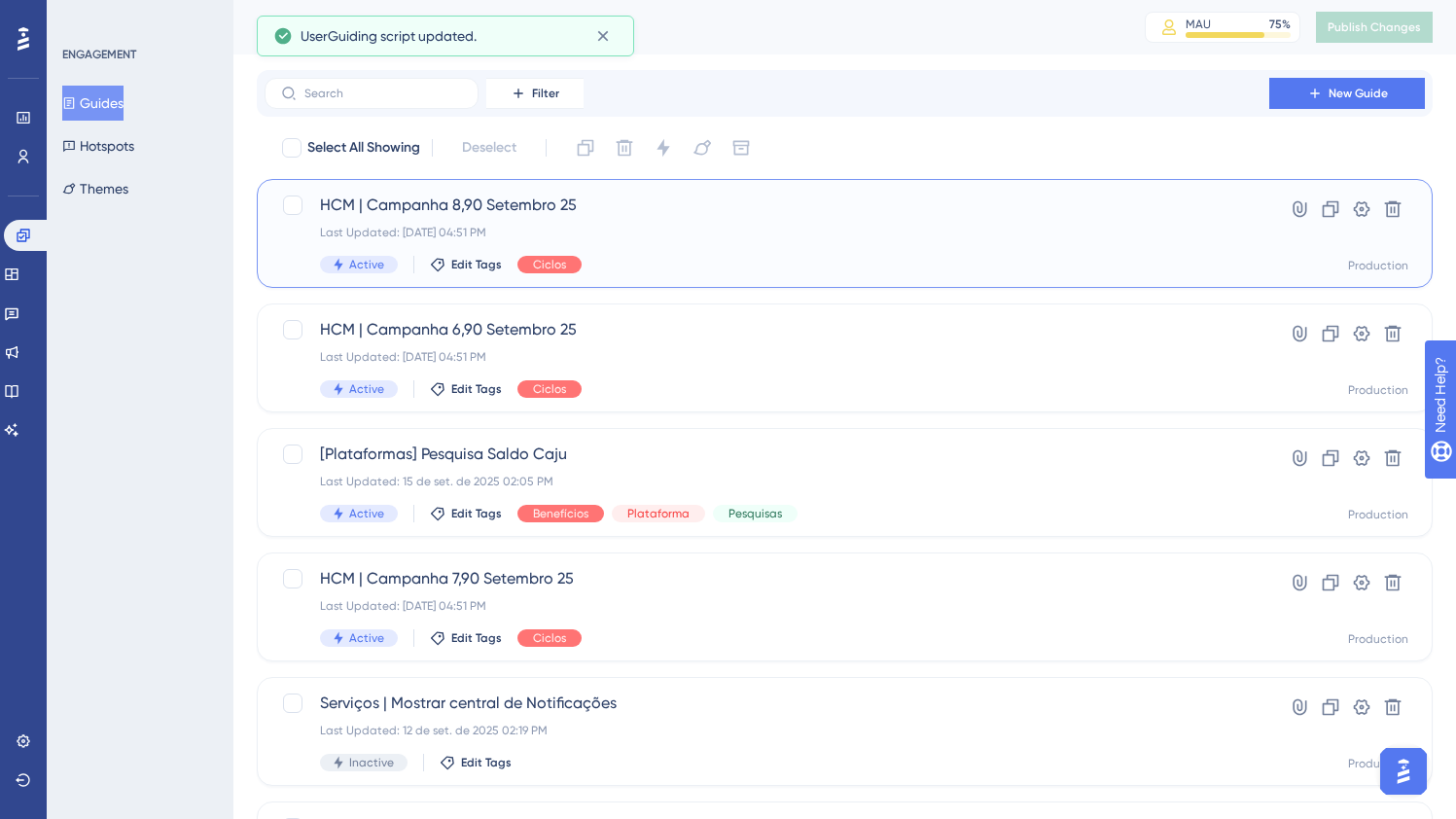
click at [787, 234] on div "Last Updated: [DATE] 04:51 PM" at bounding box center [767, 232] width 894 height 16
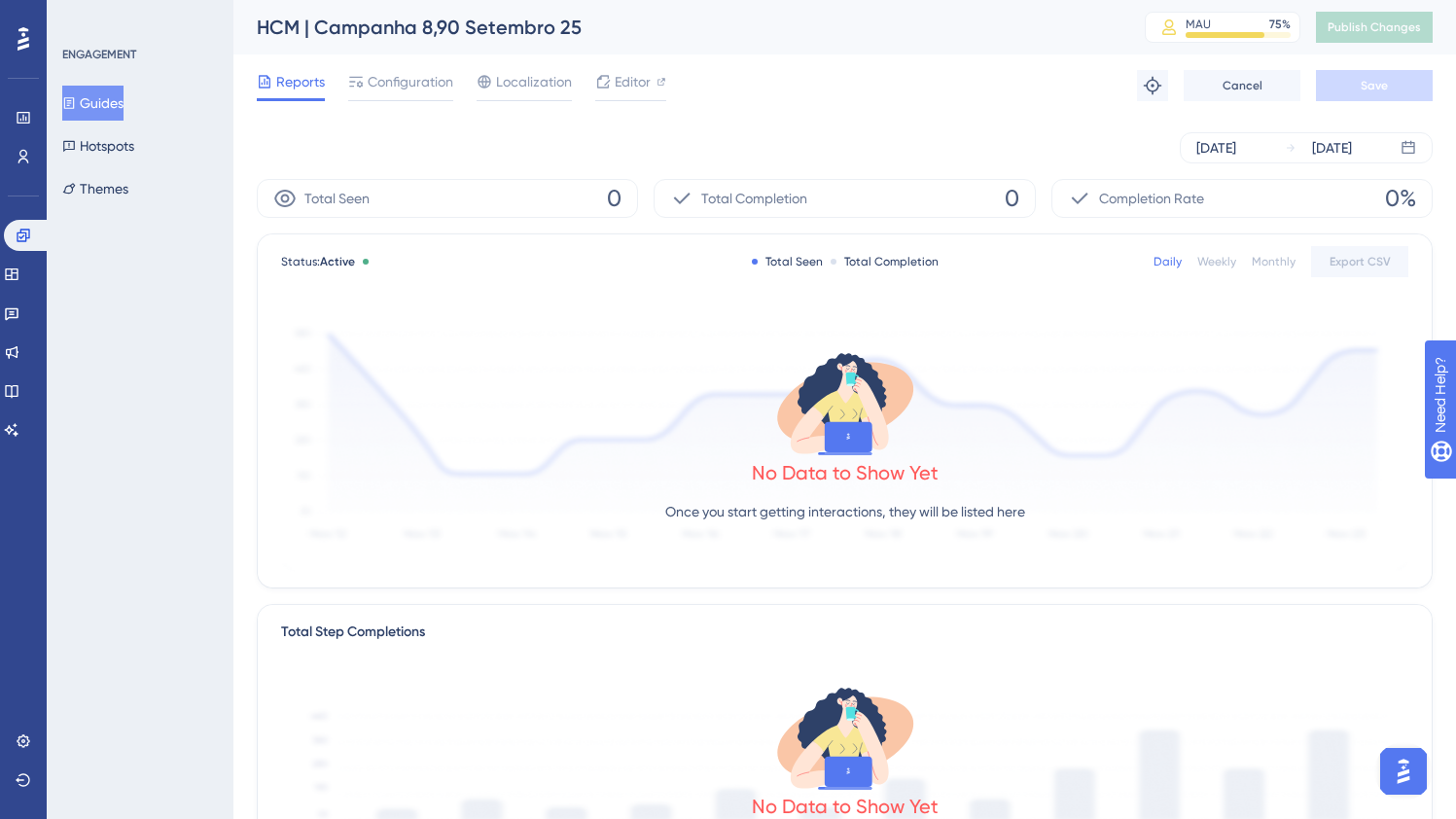
click at [124, 100] on button "Guides" at bounding box center [92, 103] width 61 height 35
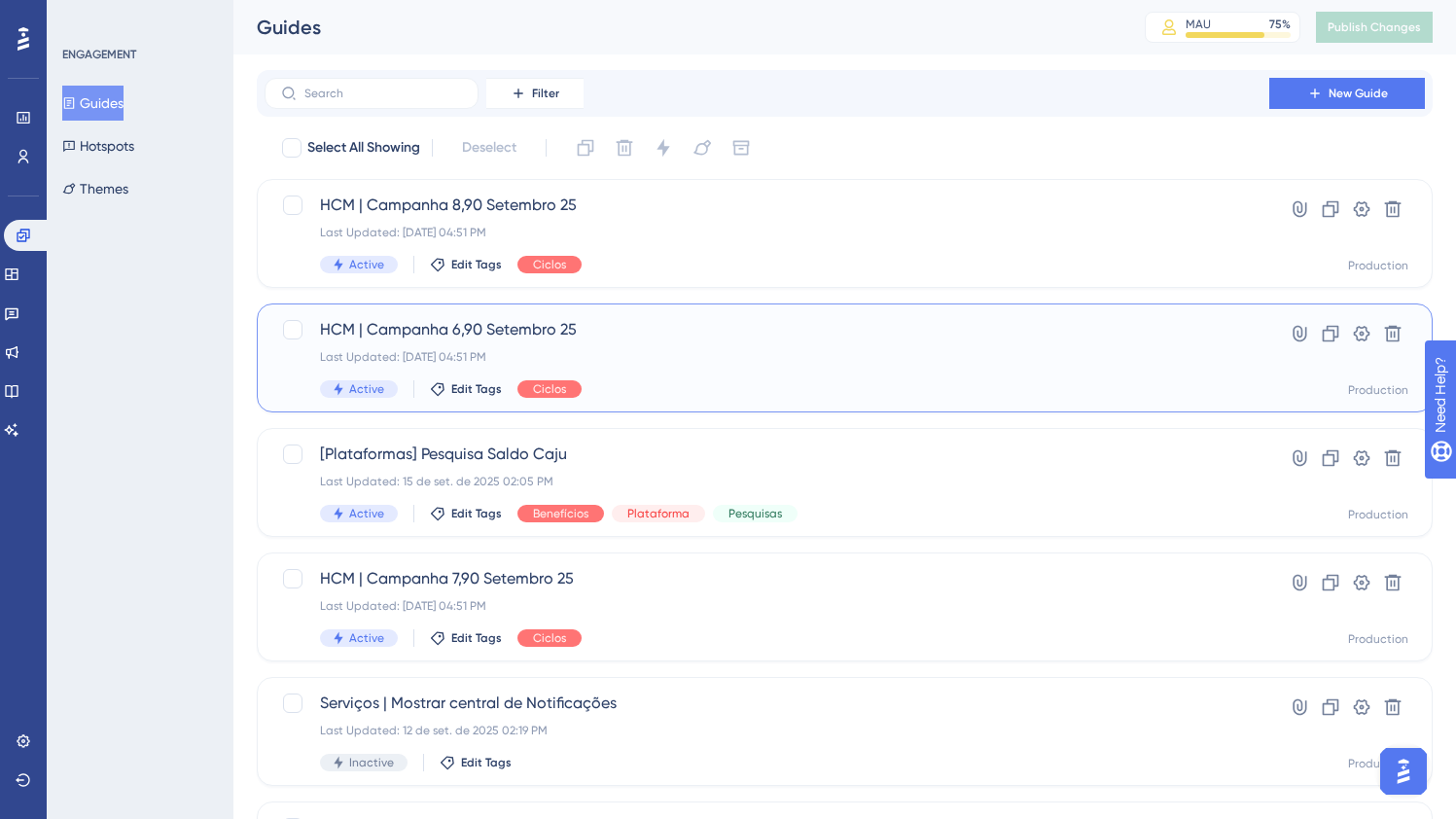
click at [547, 350] on div "Last Updated: [DATE] 04:51 PM" at bounding box center [767, 357] width 894 height 16
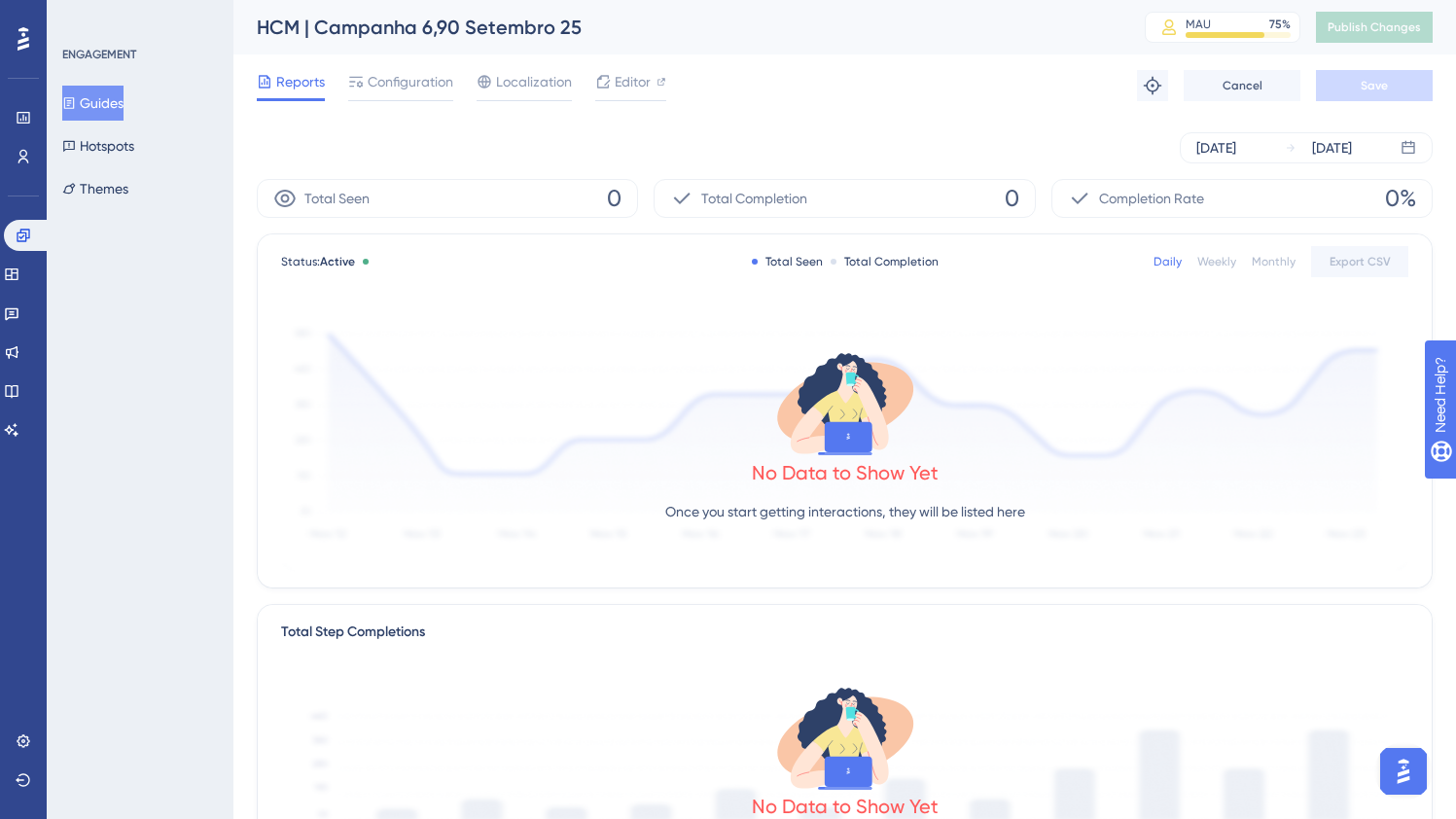
click at [93, 89] on button "Guides" at bounding box center [92, 103] width 61 height 35
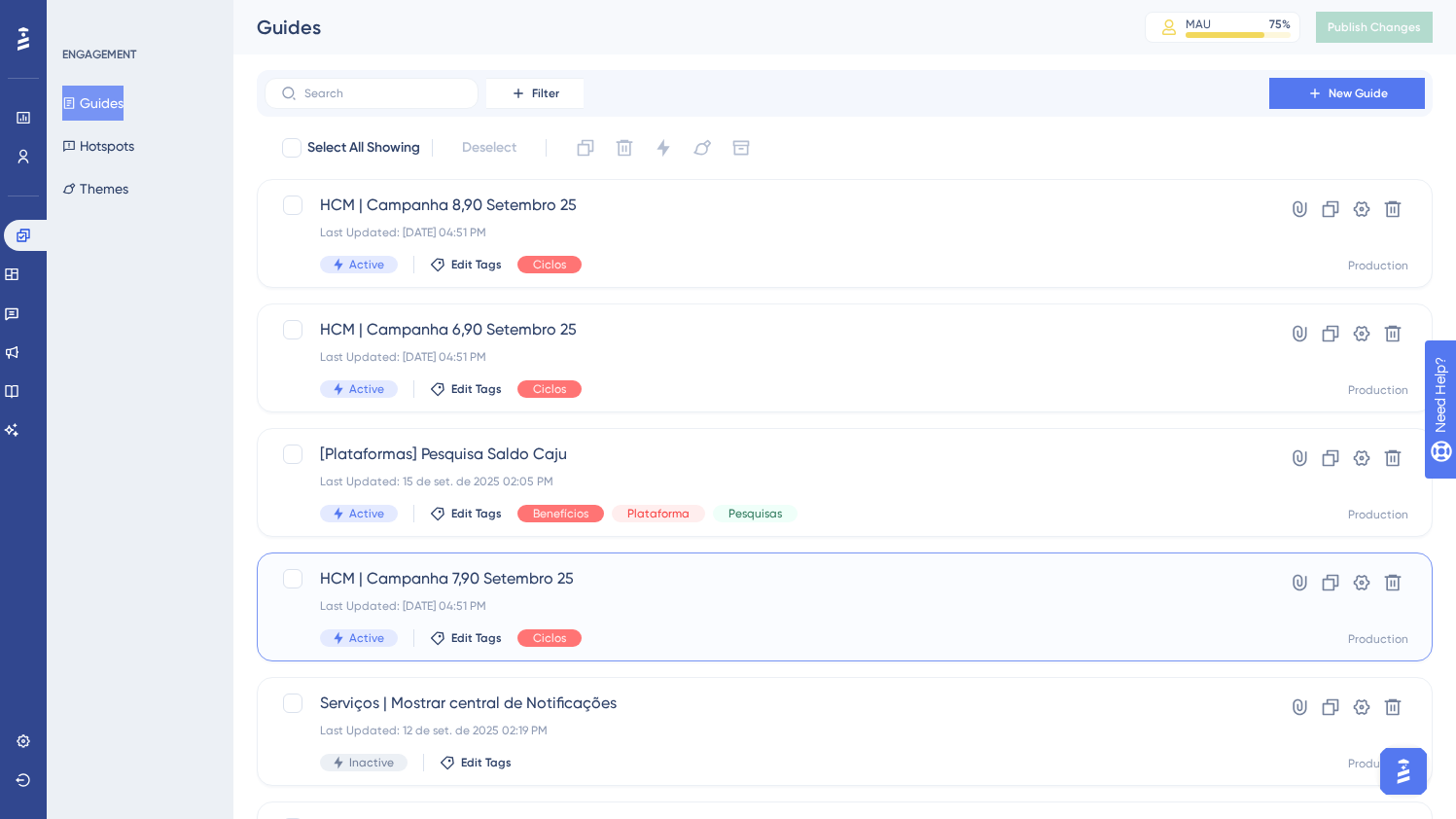
click at [738, 588] on span "HCM | Campanha 7,90 Setembro 25" at bounding box center [767, 578] width 894 height 23
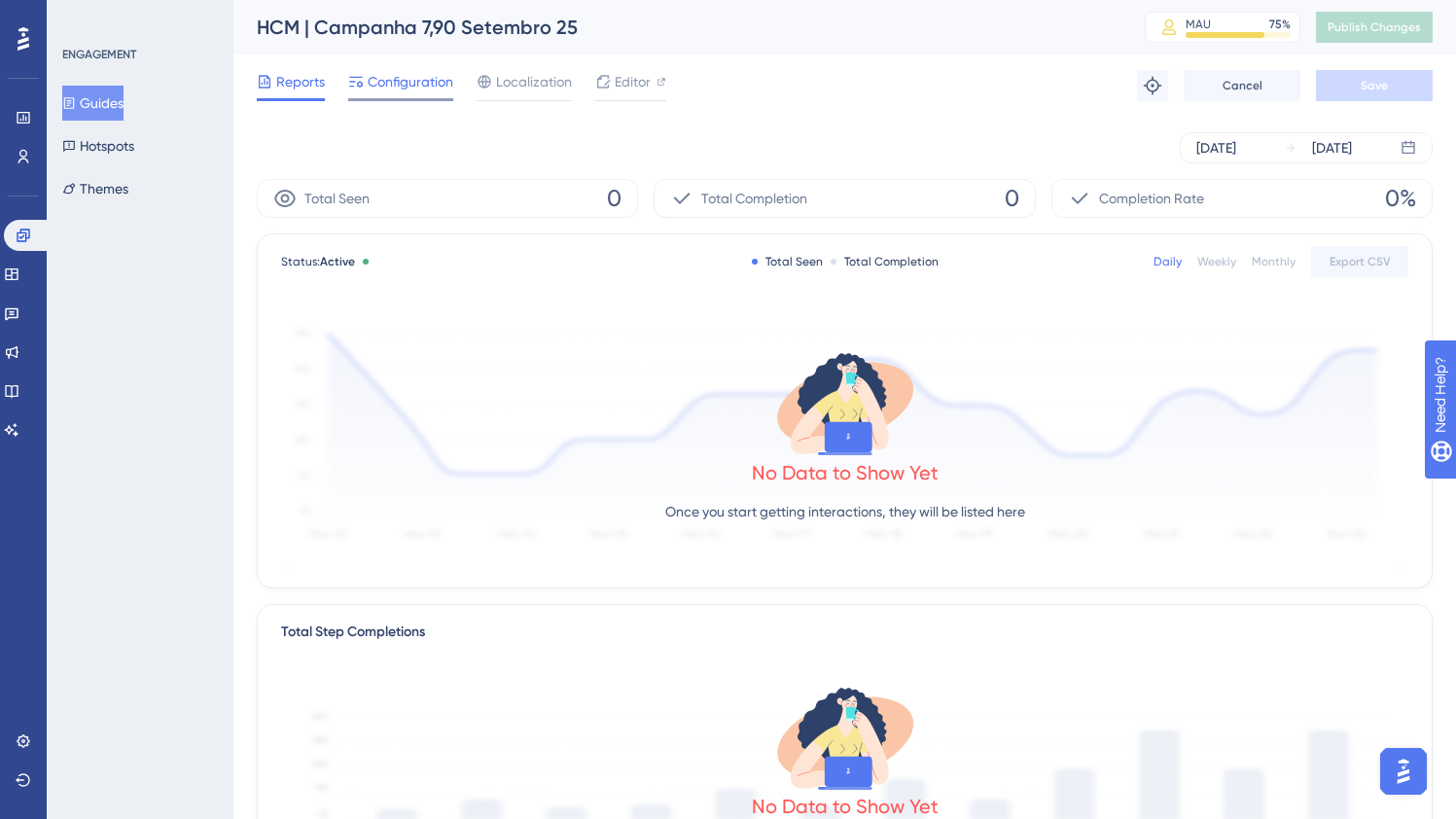
click at [412, 80] on span "Configuration" at bounding box center [410, 81] width 86 height 23
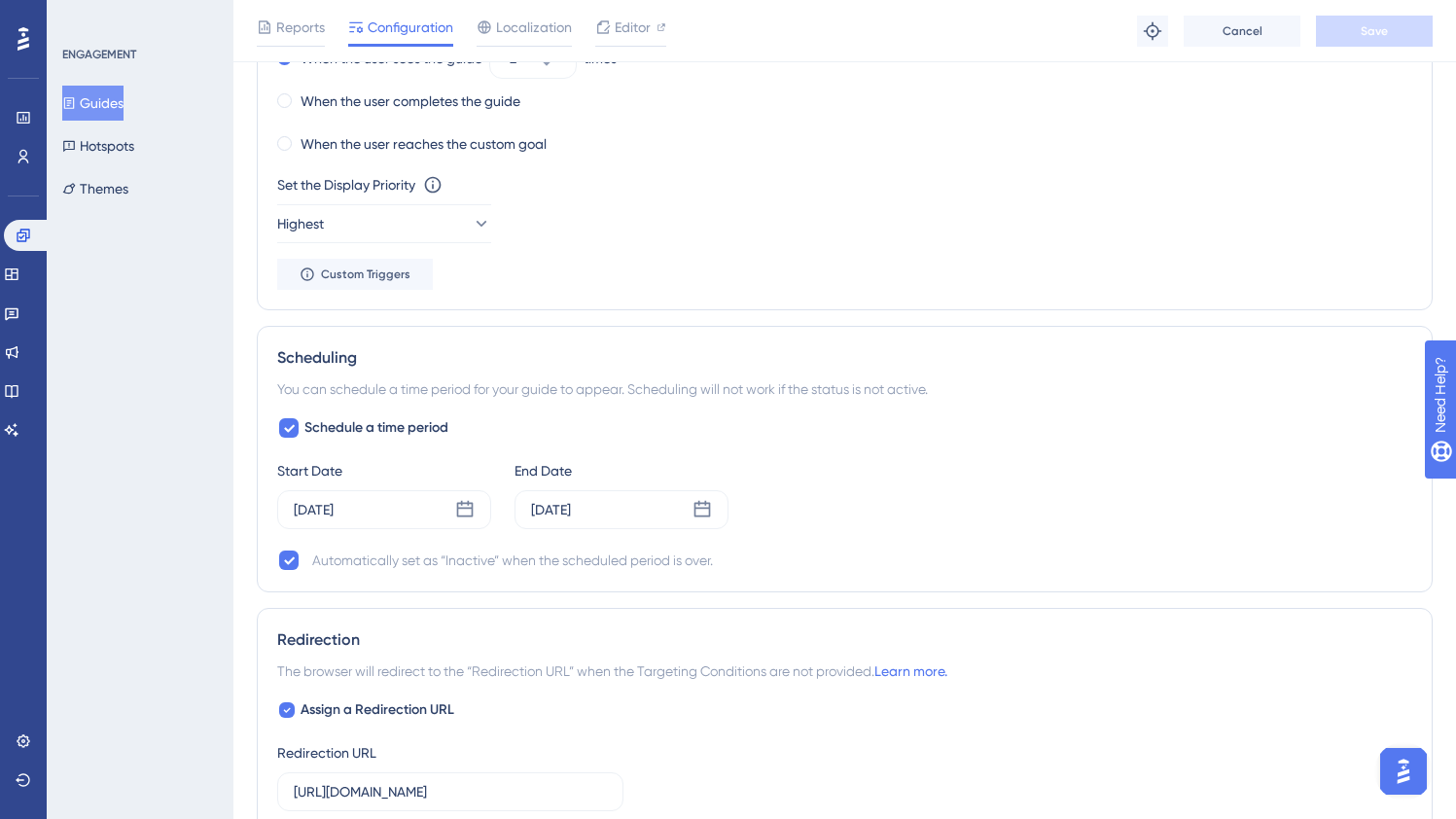
scroll to position [1240, 0]
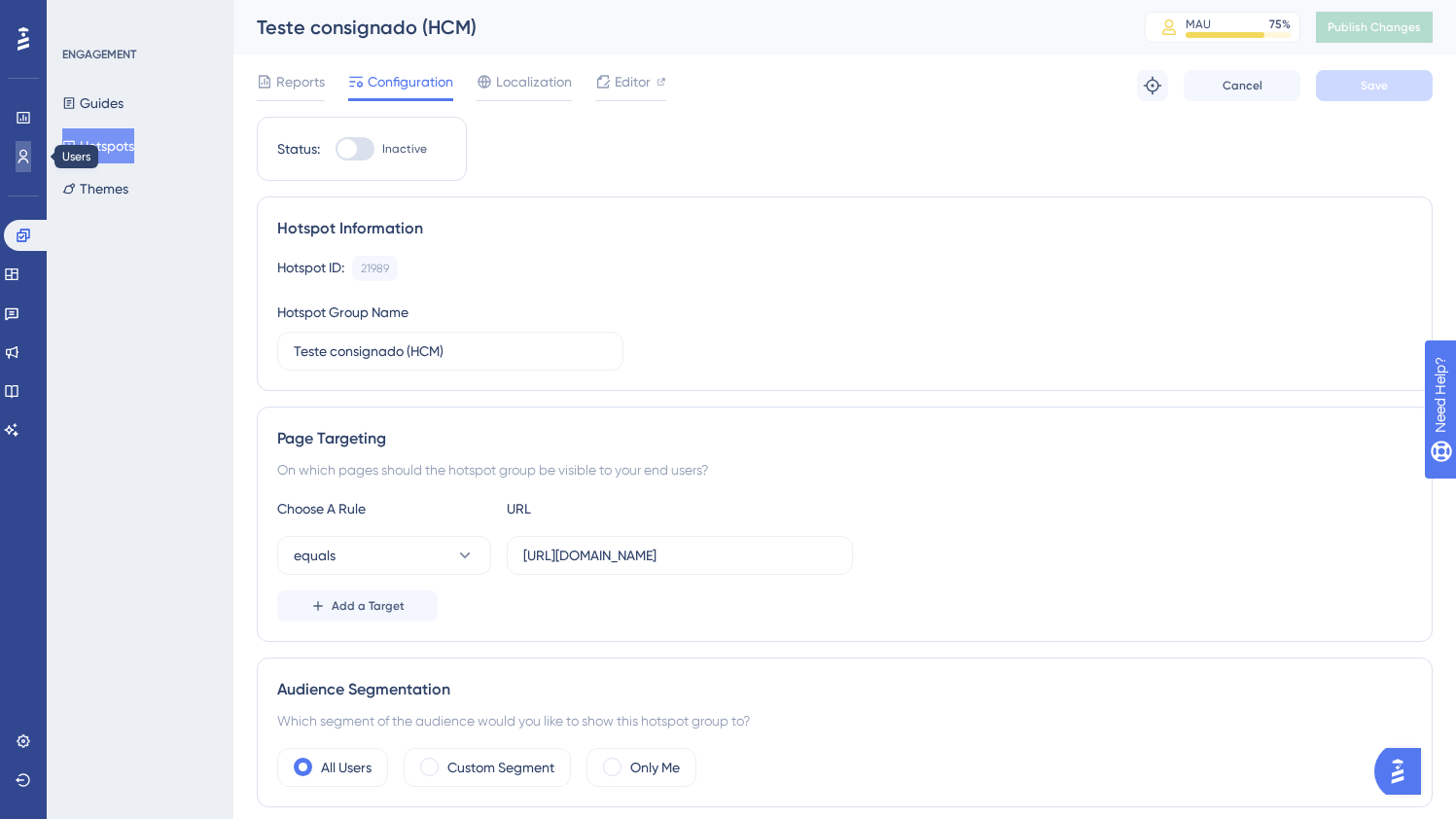
click at [16, 160] on link at bounding box center [24, 156] width 16 height 31
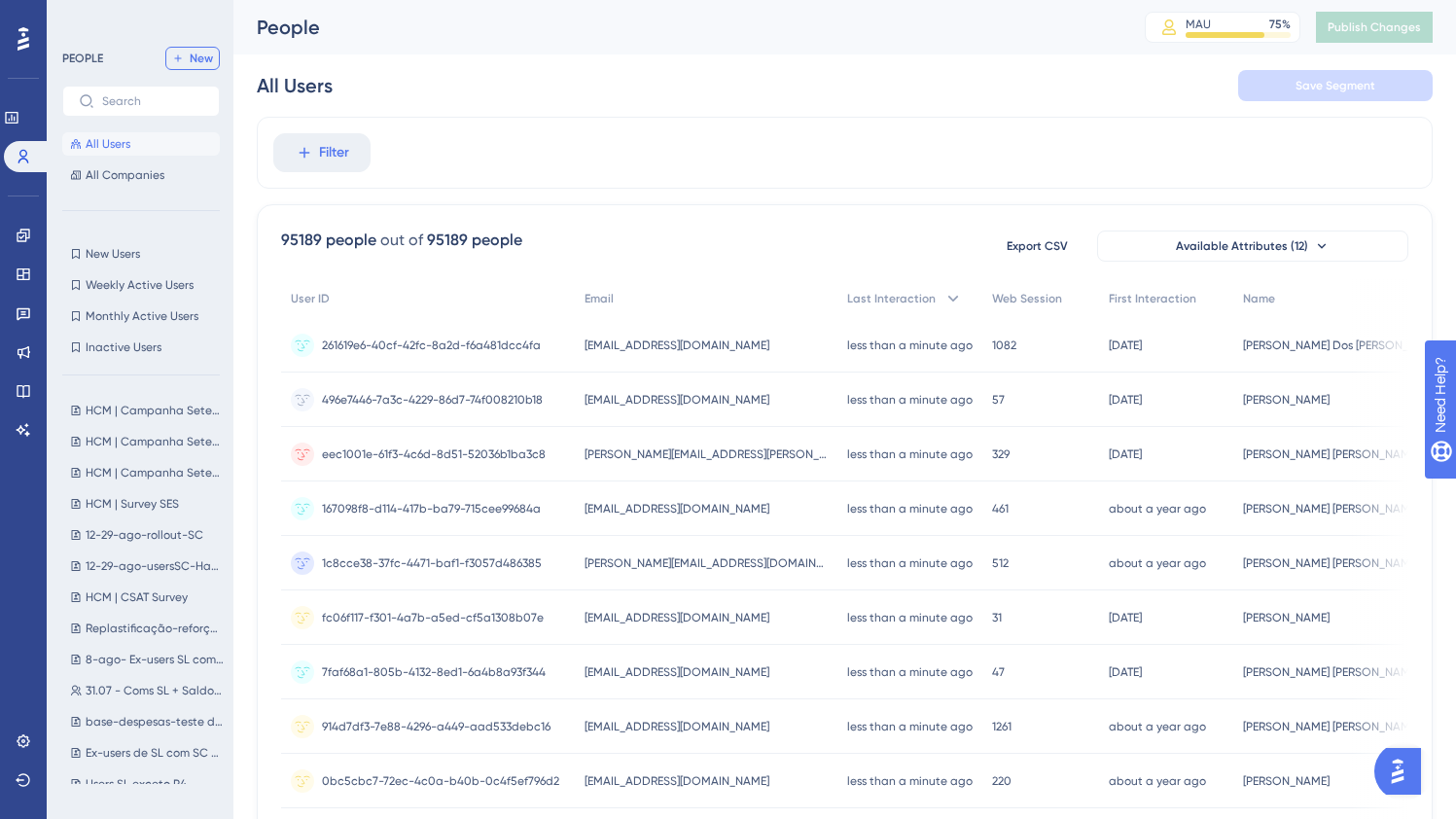
click at [200, 58] on span "New" at bounding box center [201, 59] width 23 height 16
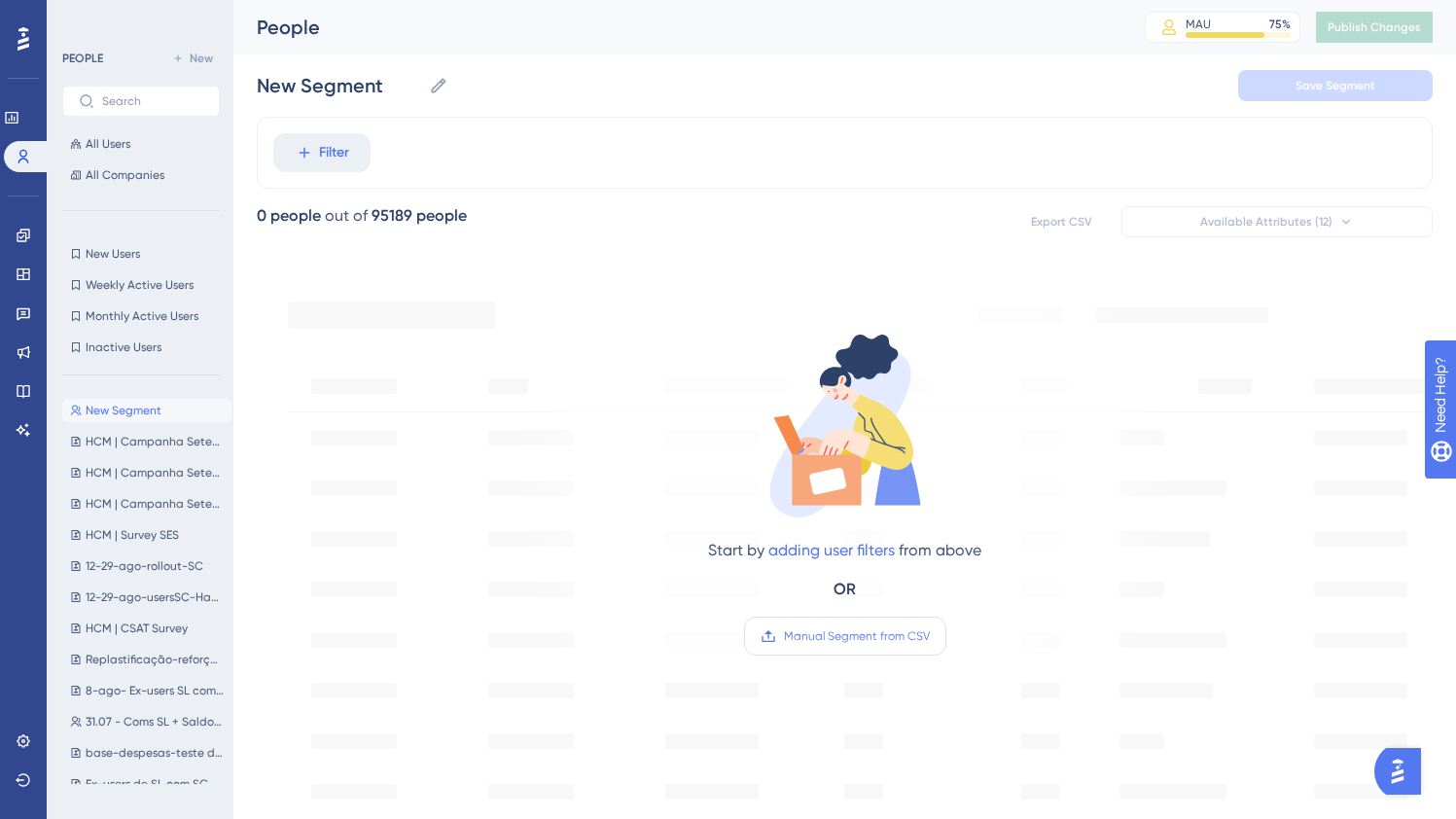
click at [840, 625] on label "Manual Segment from CSV" at bounding box center [845, 635] width 203 height 39
click at [930, 635] on input "Manual Segment from CSV" at bounding box center [930, 635] width 0 height 0
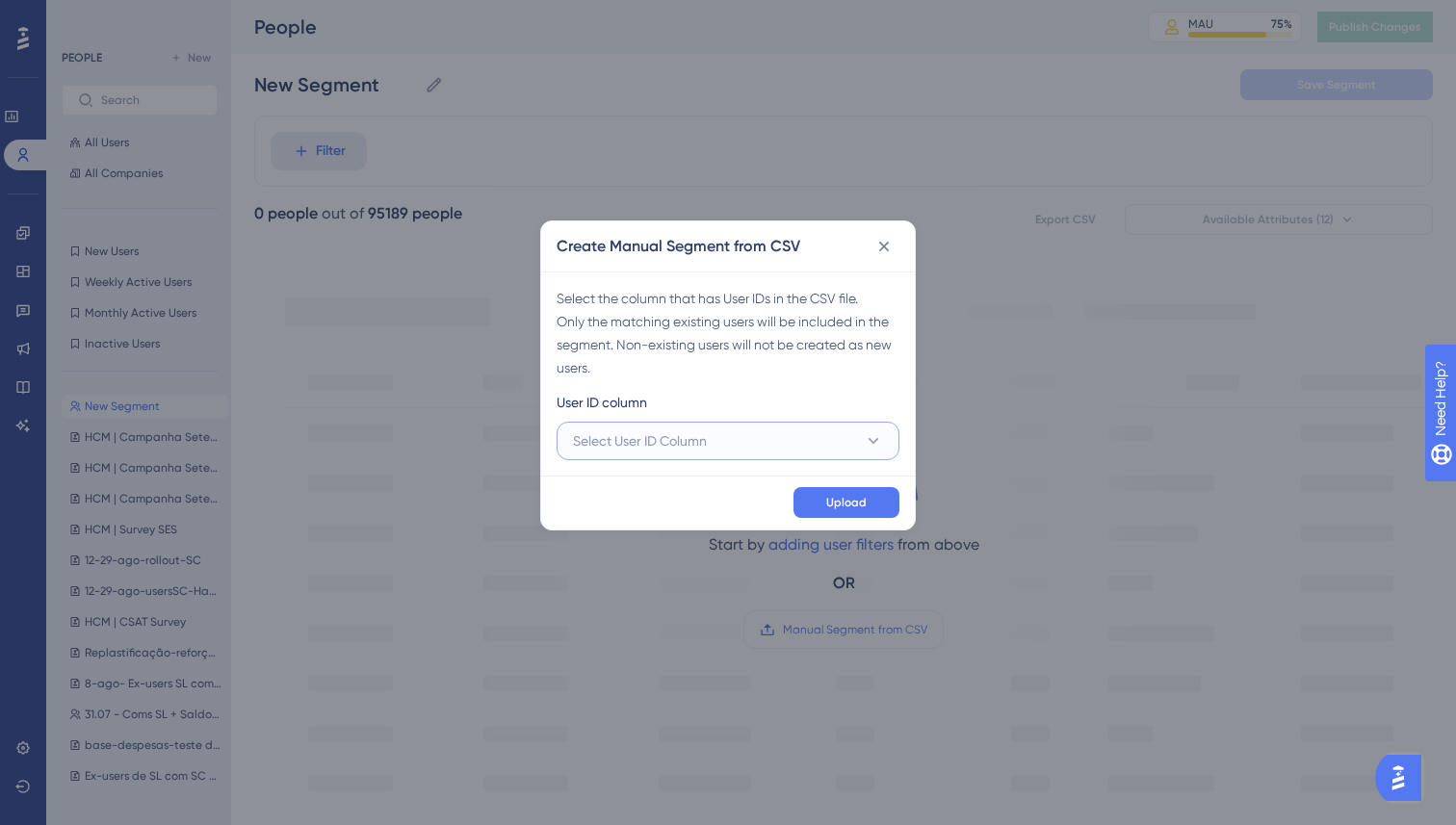
click at [679, 446] on span "Select User ID Column" at bounding box center [639, 441] width 133 height 23
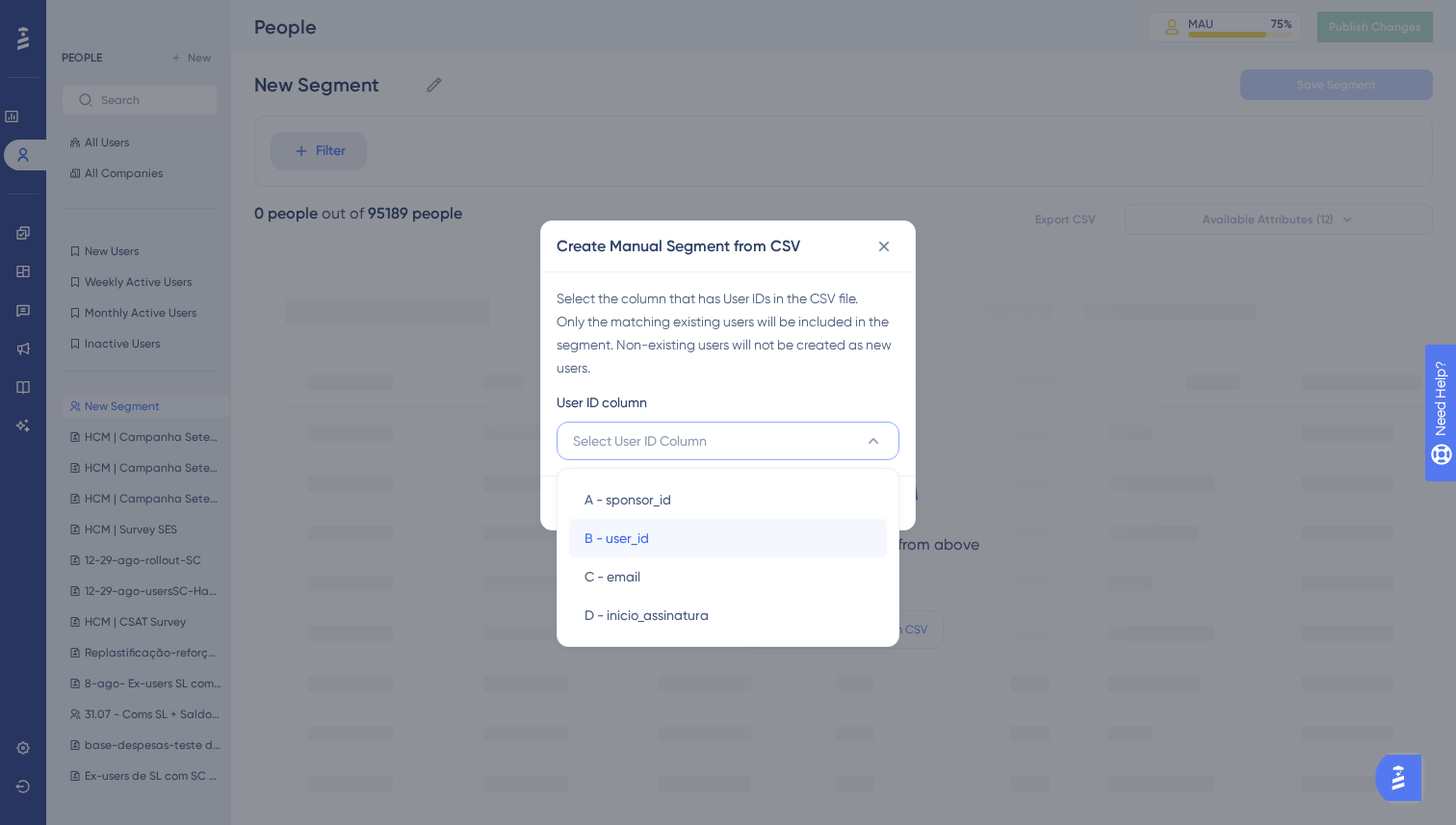
click at [680, 541] on div "B - user_id B - user_id" at bounding box center [728, 537] width 286 height 39
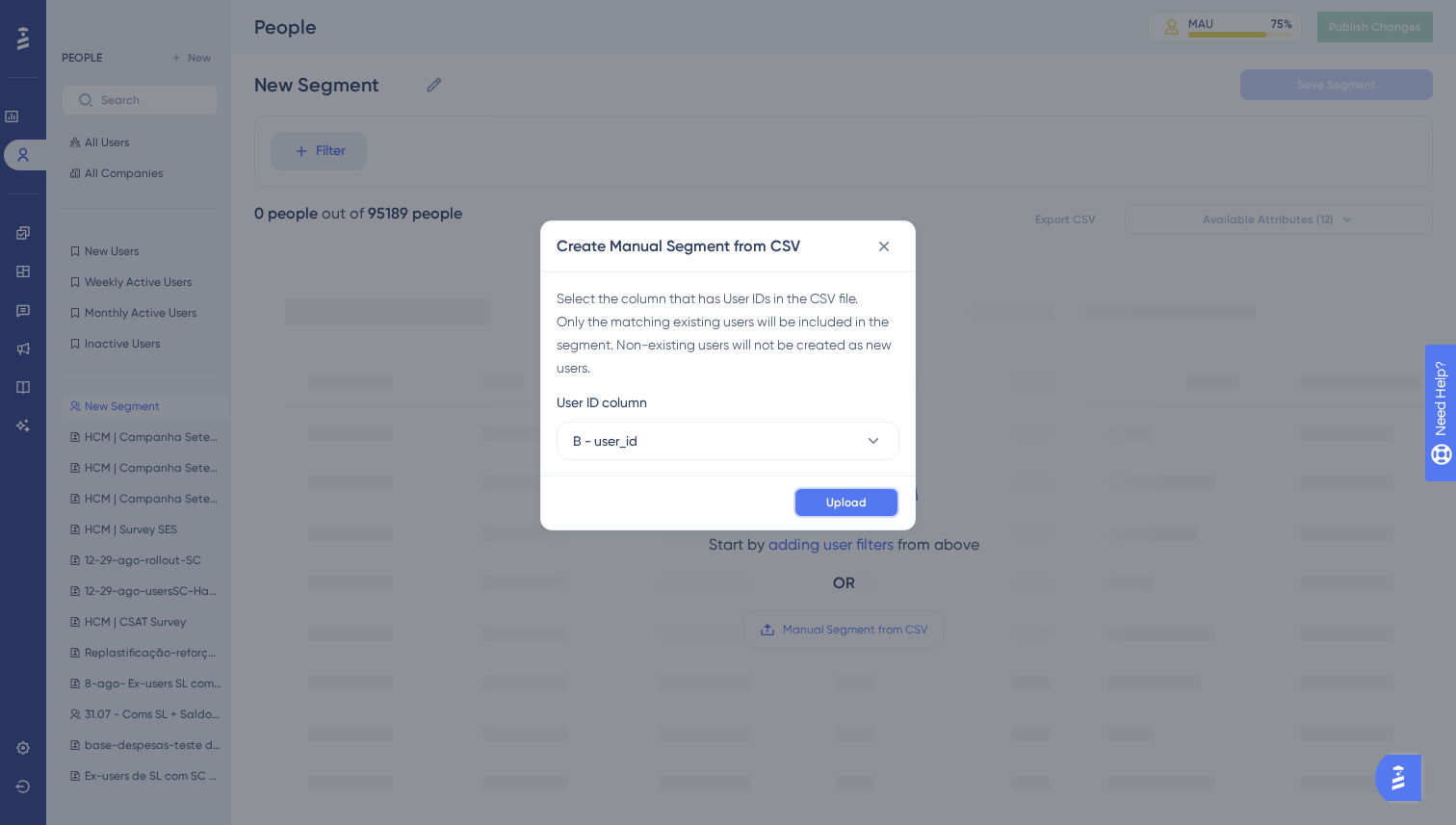
click at [849, 500] on span "Upload" at bounding box center [846, 503] width 40 height 16
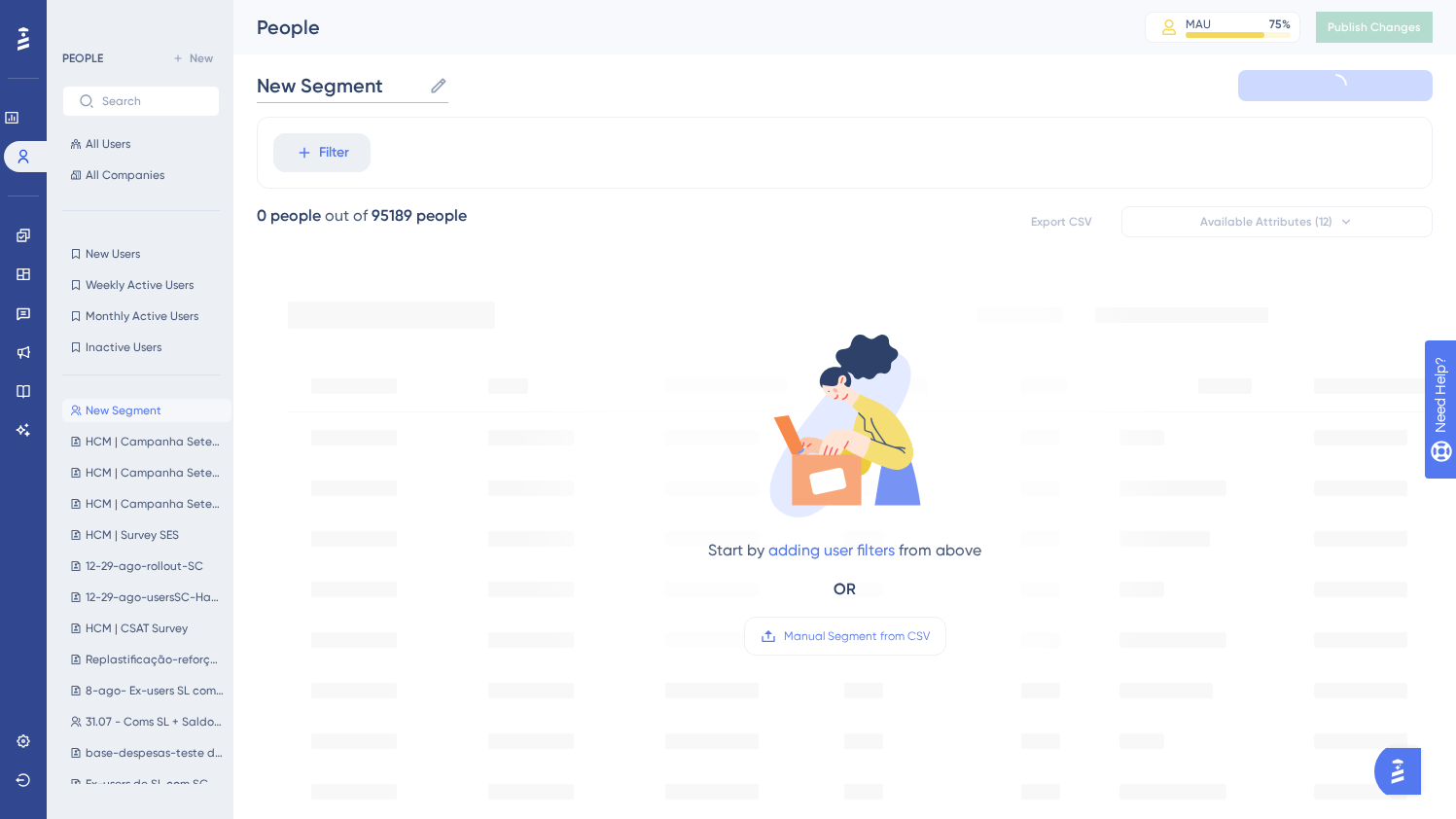
click at [334, 77] on input "New Segment" at bounding box center [338, 85] width 165 height 27
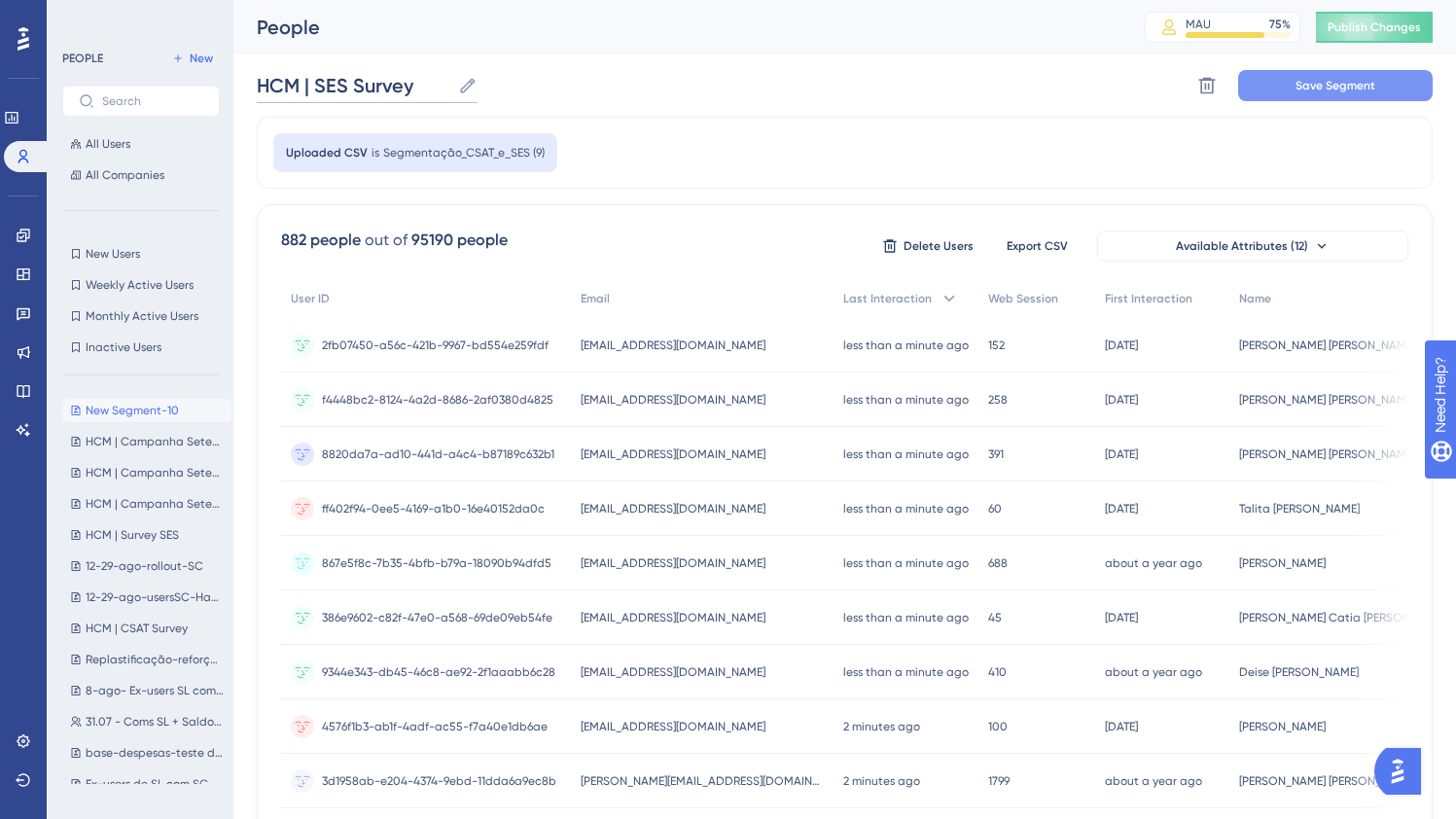
type input "HCM | SES Survey"
click at [1314, 88] on span "Save Segment" at bounding box center [1335, 86] width 80 height 16
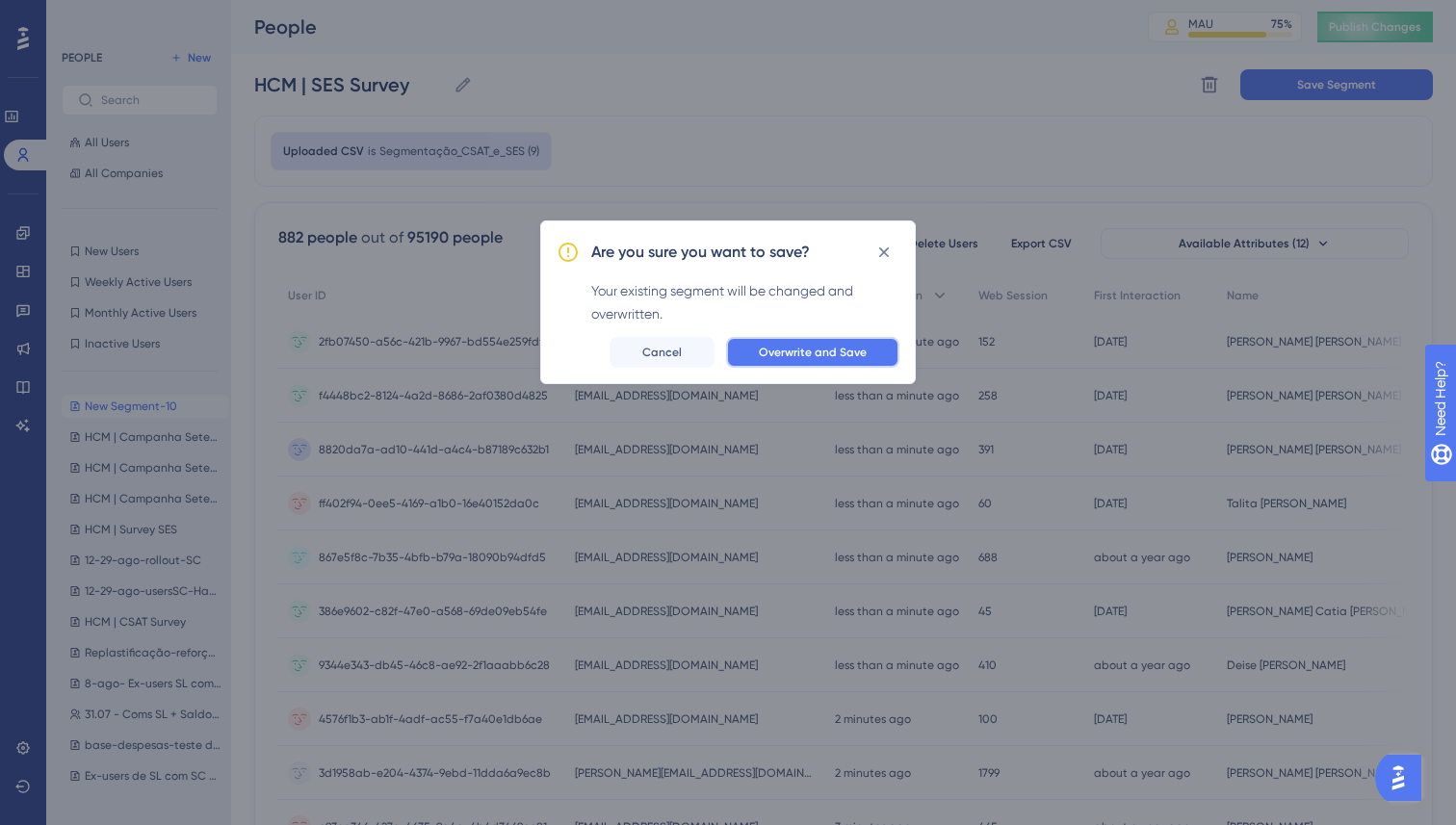
click at [792, 347] on span "Overwrite and Save" at bounding box center [812, 353] width 108 height 16
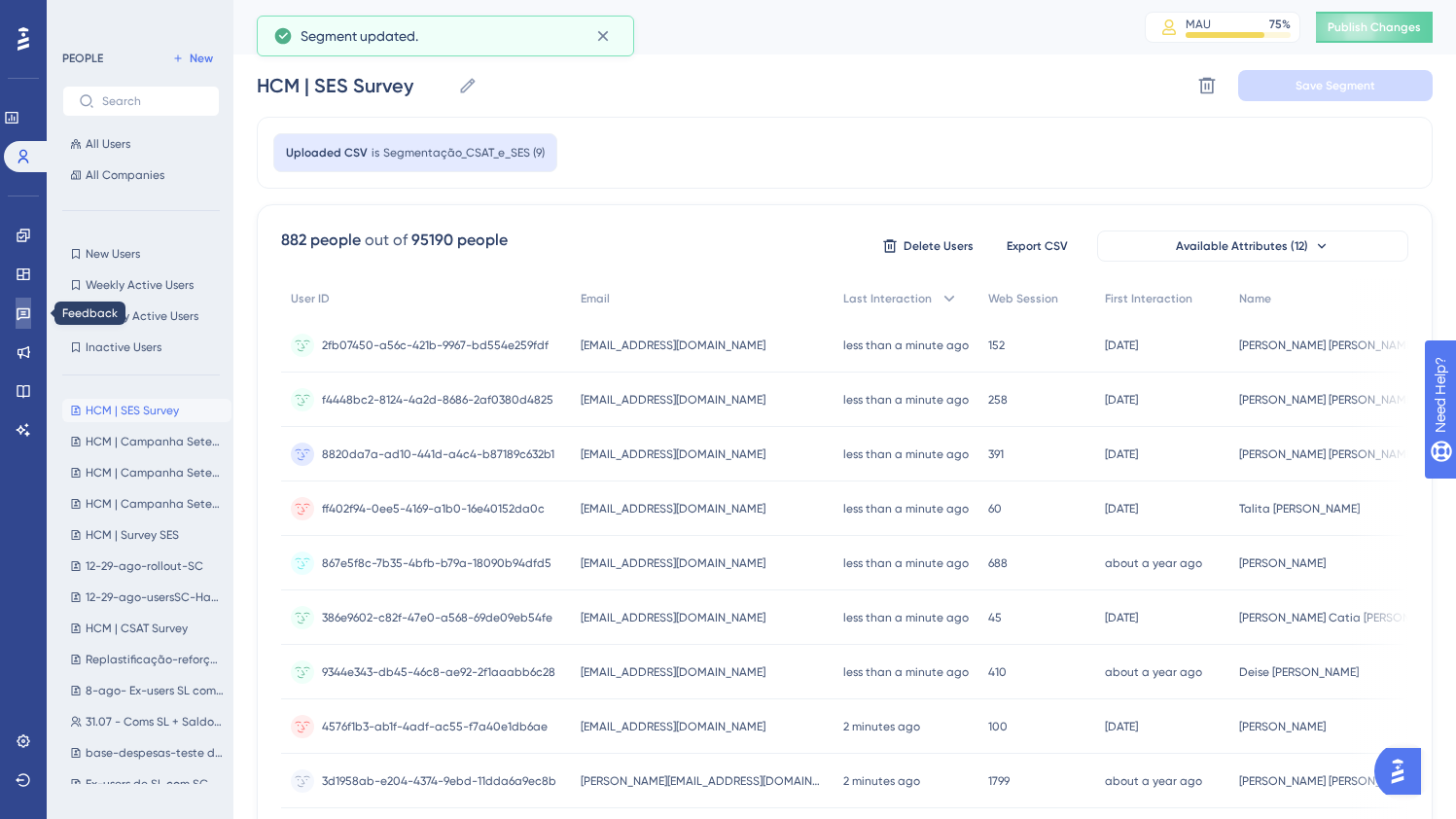
click at [16, 313] on link at bounding box center [24, 312] width 16 height 31
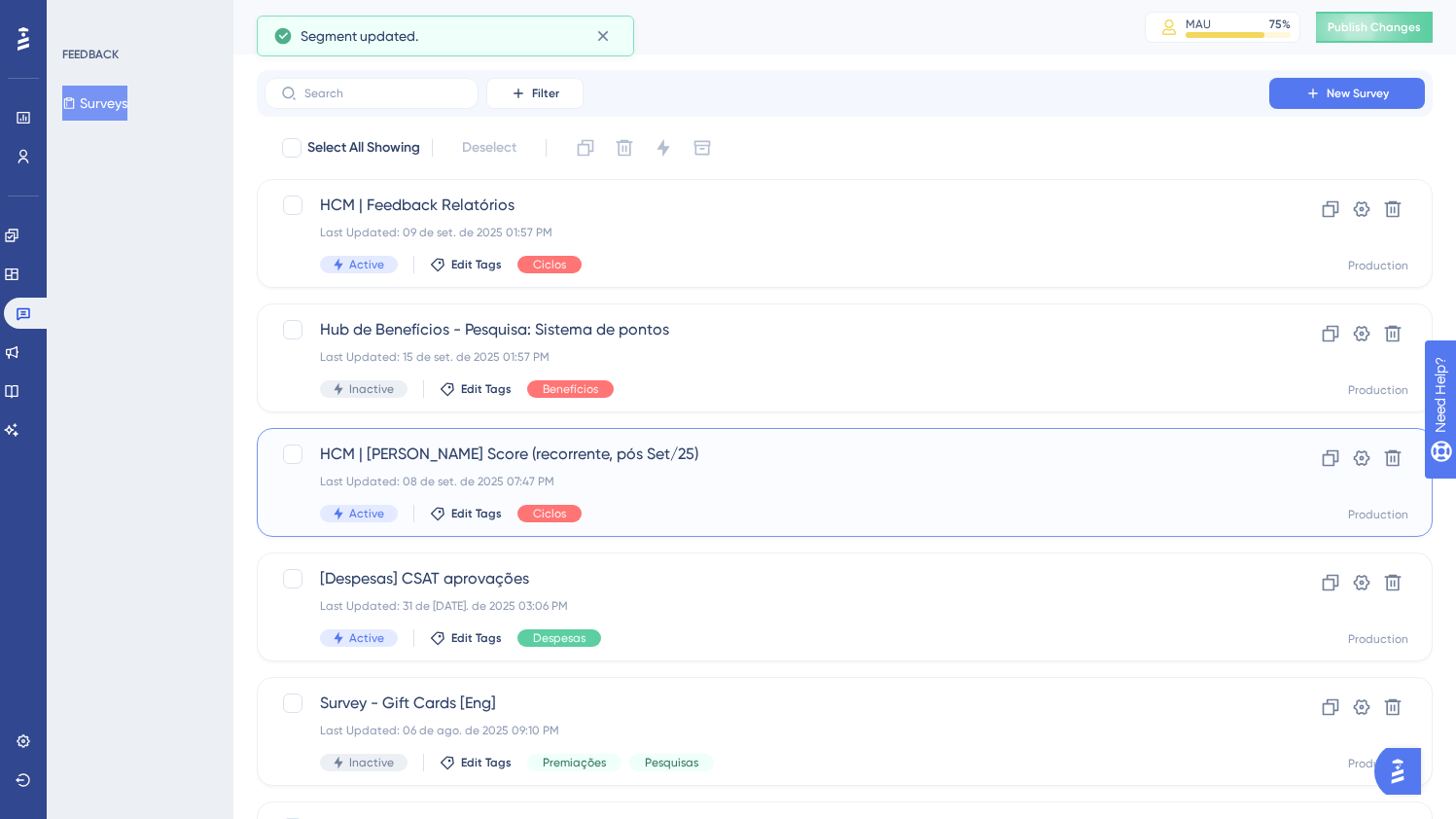
click at [681, 495] on div "HCM | Sean Ellis Score (recorrente, pós Set/25) Last Updated: 08 de set. de 202…" at bounding box center [767, 483] width 894 height 80
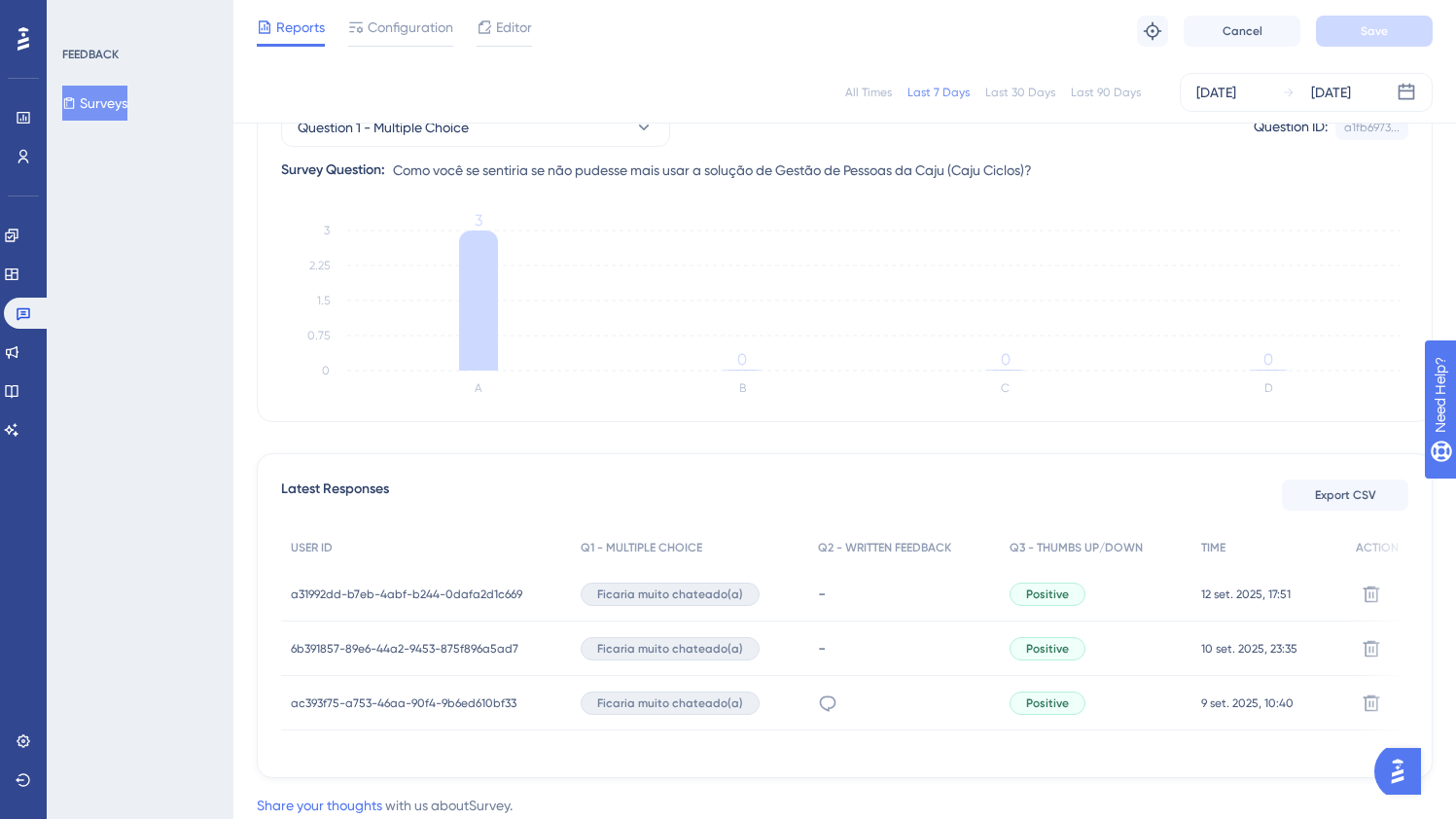
scroll to position [122, 0]
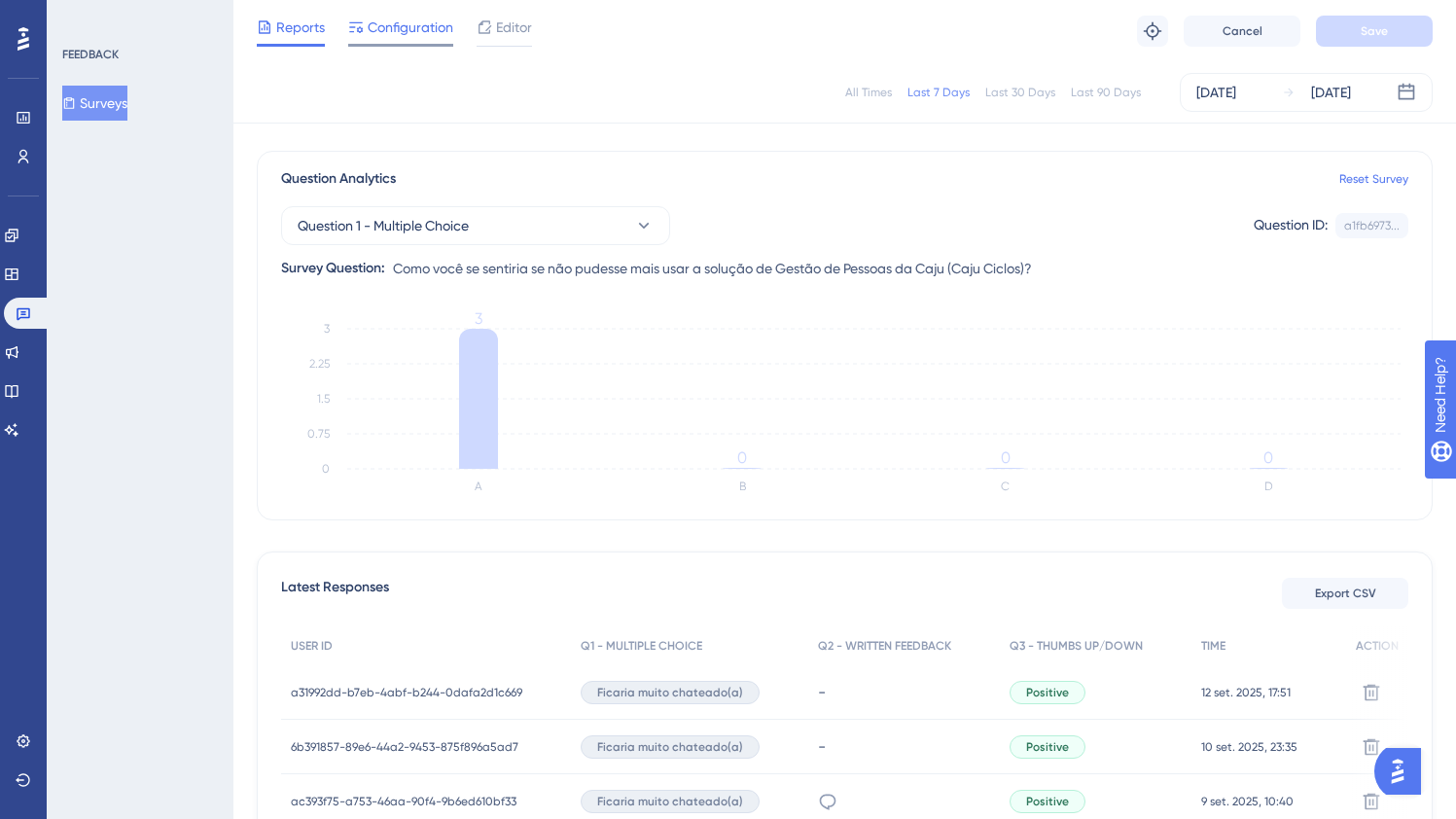
click at [400, 26] on span "Configuration" at bounding box center [410, 27] width 86 height 23
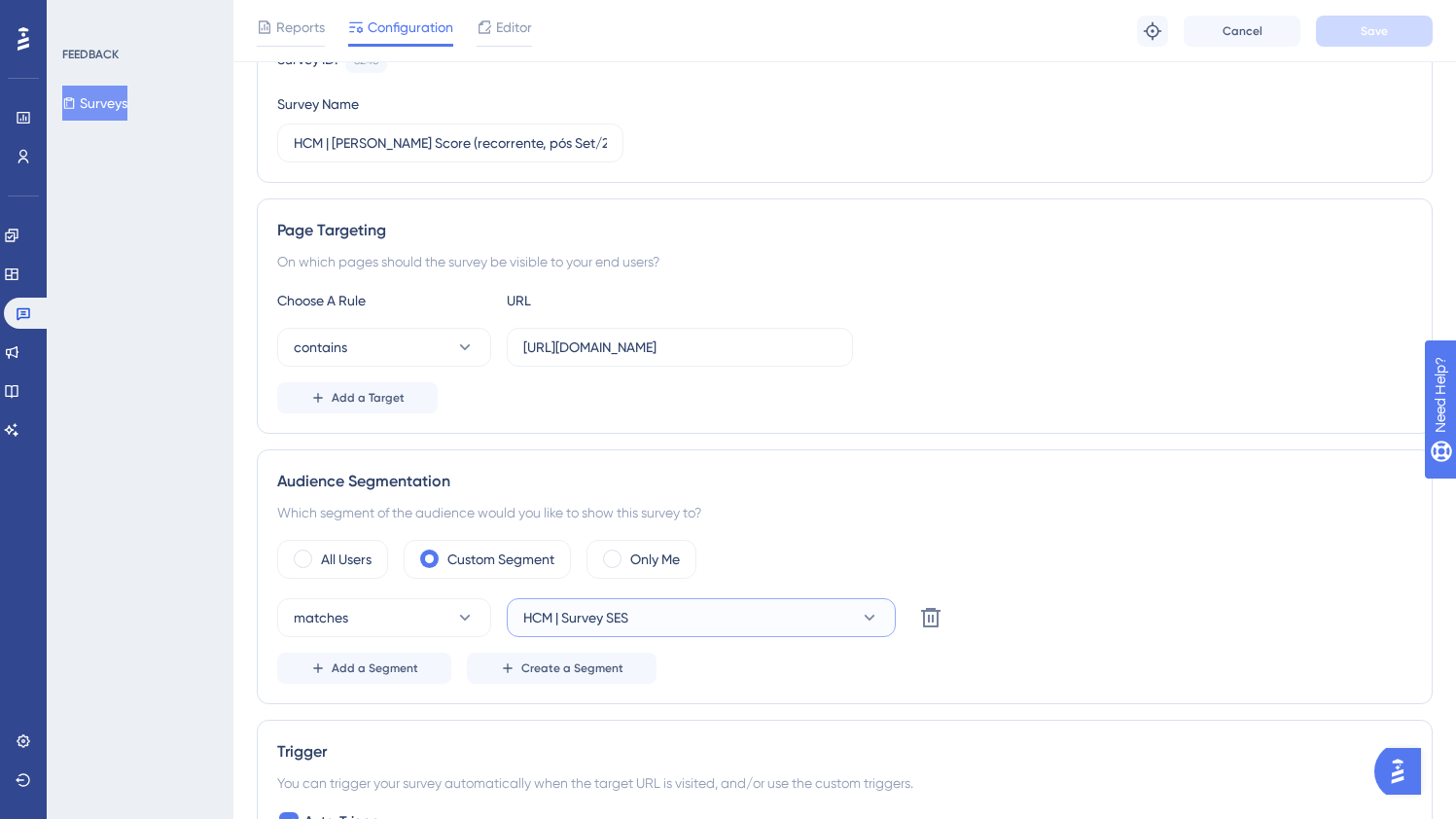
click at [683, 625] on button "HCM | Survey SES" at bounding box center [702, 616] width 389 height 39
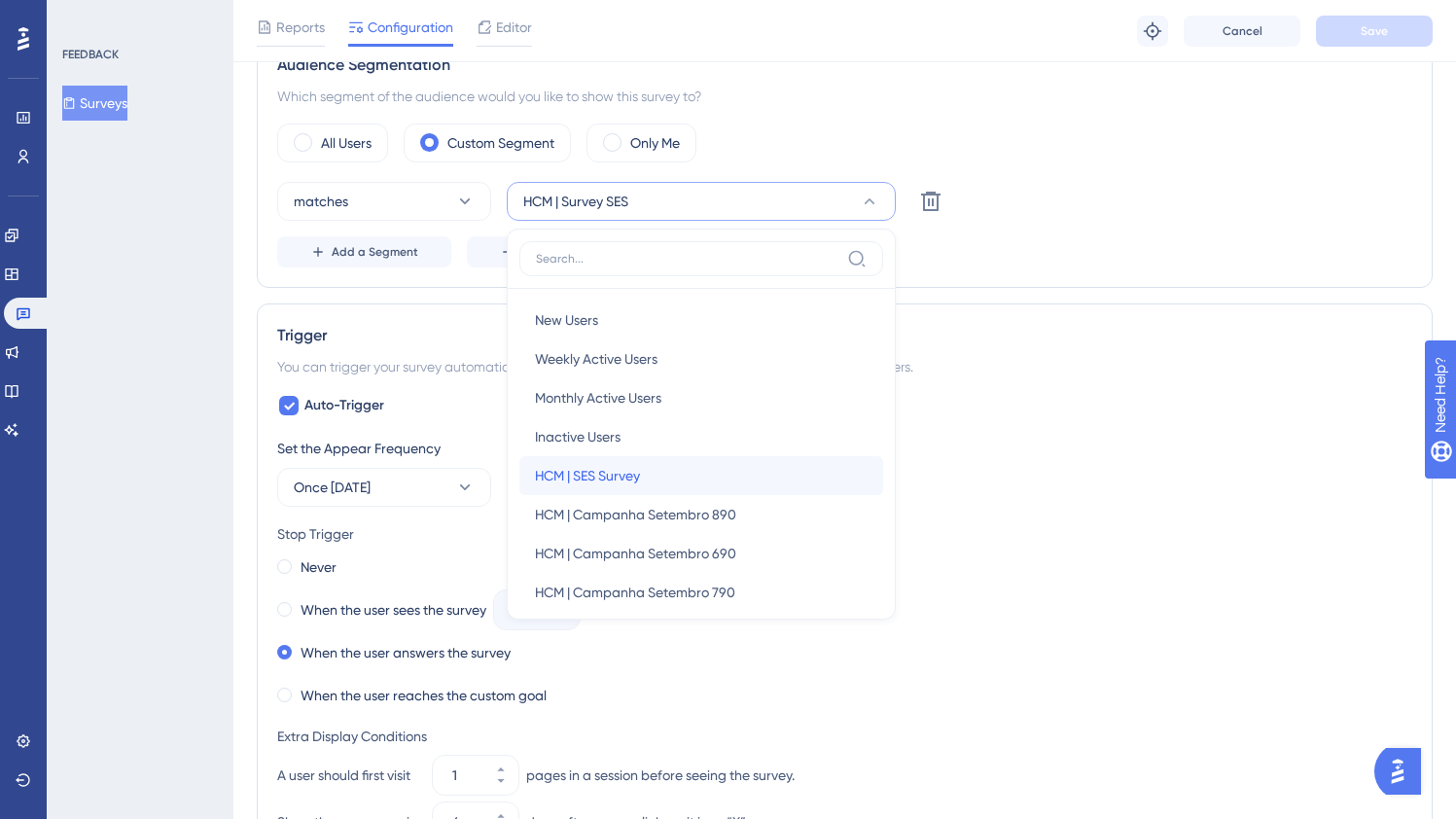
click at [685, 472] on div "HCM | SES Survey HCM | SES Survey" at bounding box center [701, 475] width 332 height 39
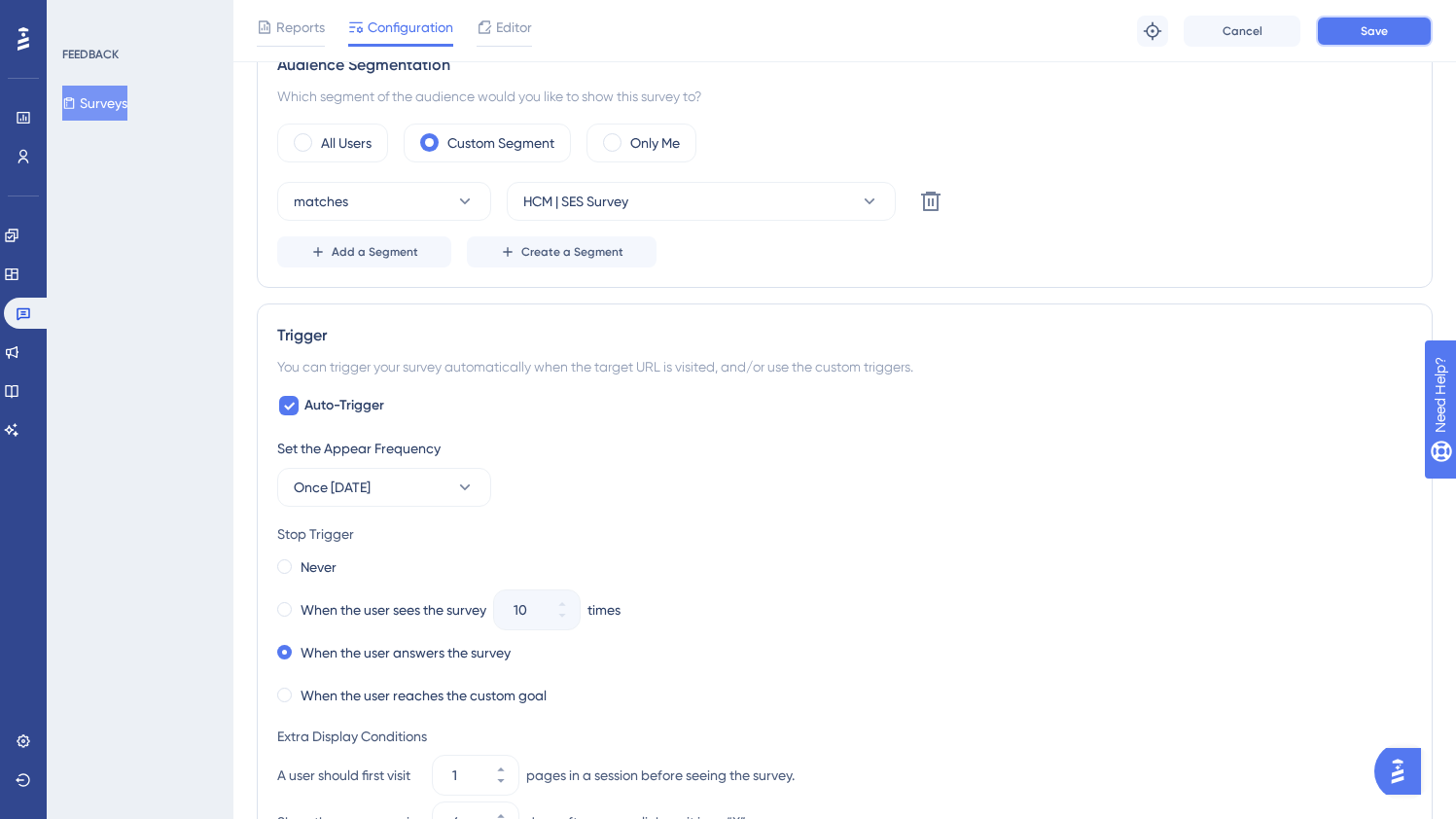
click at [1366, 39] on button "Save" at bounding box center [1374, 31] width 117 height 31
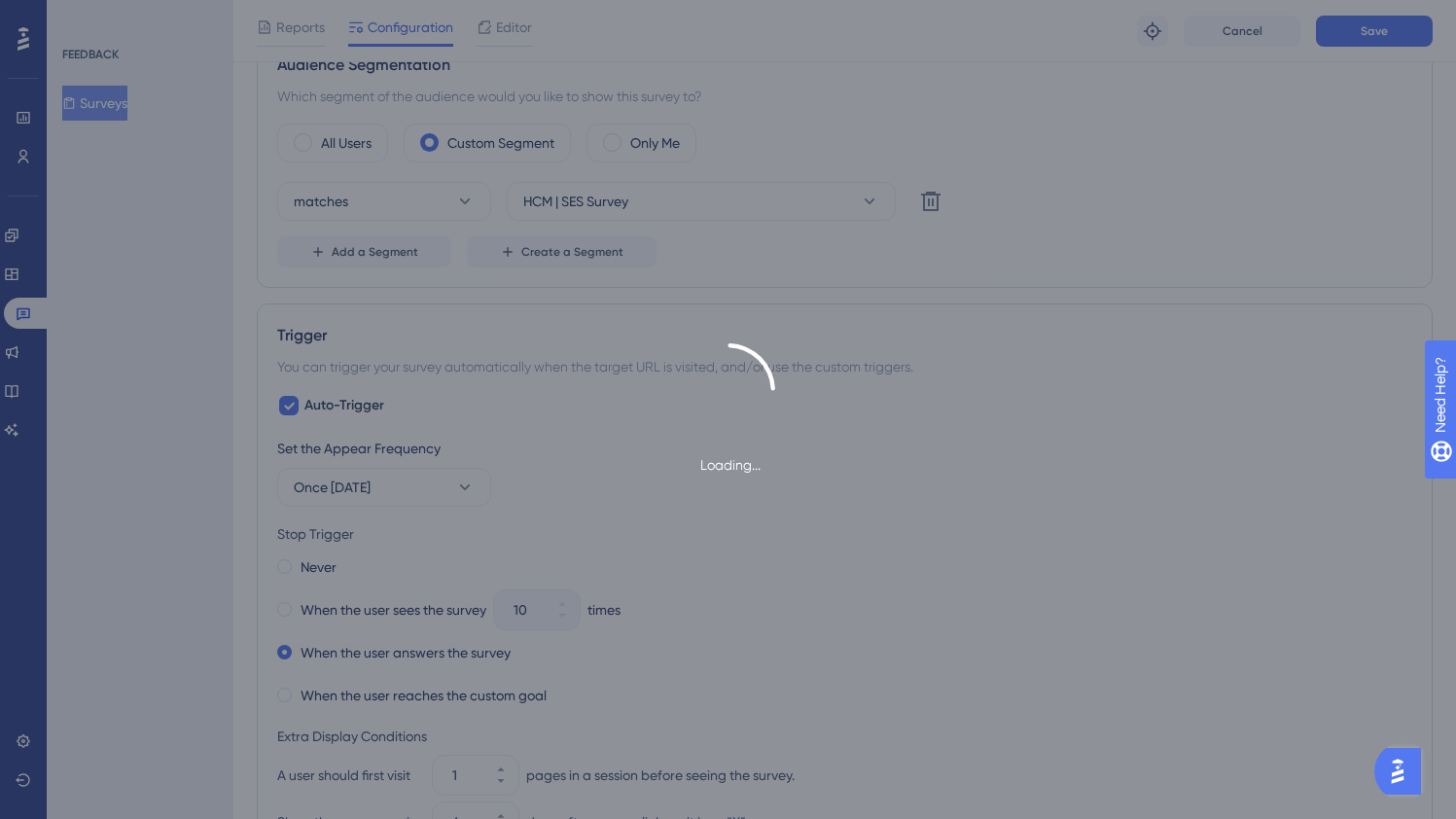
scroll to position [0, 0]
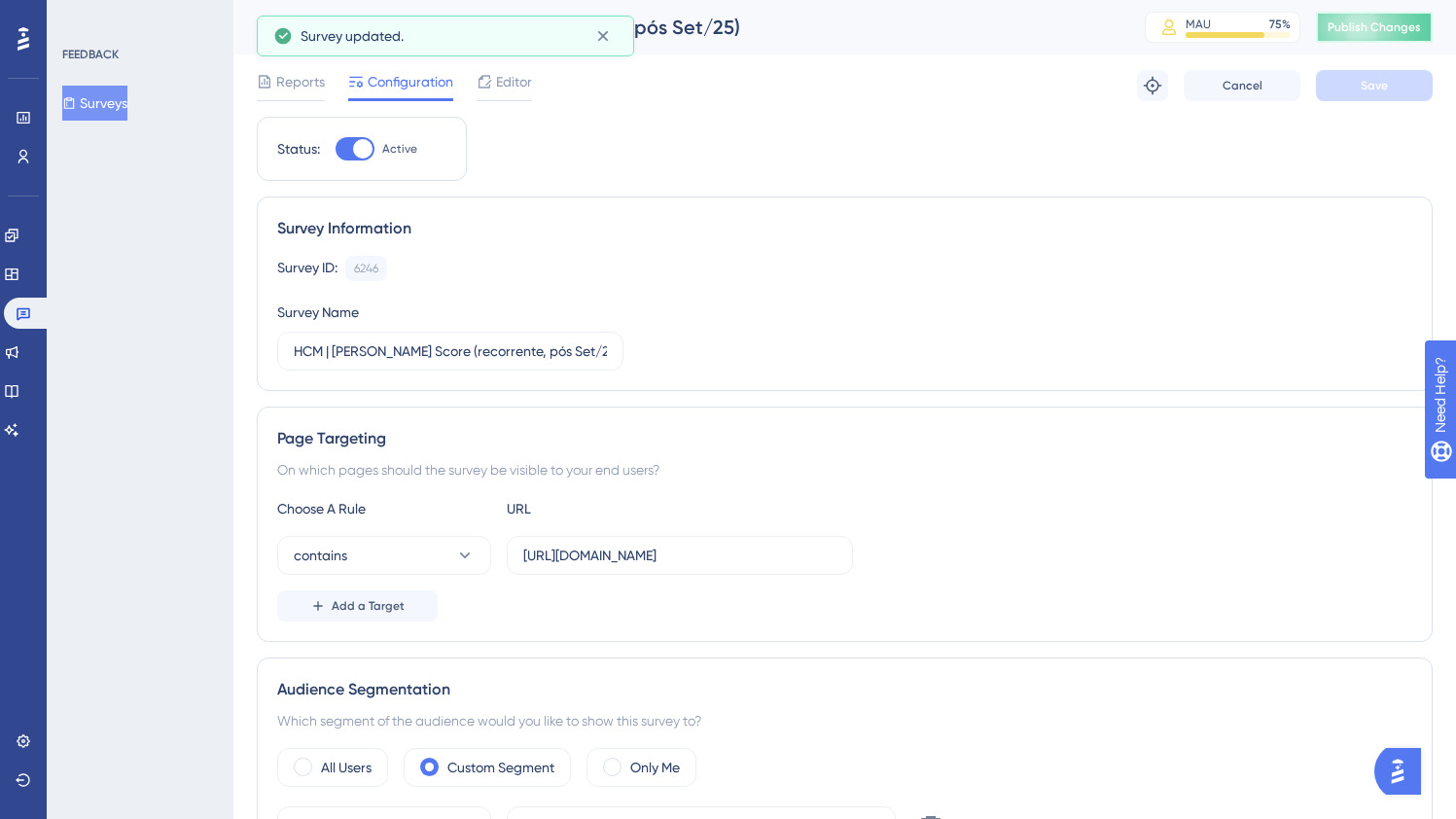
click at [1360, 34] on span "Publish Changes" at bounding box center [1375, 27] width 94 height 16
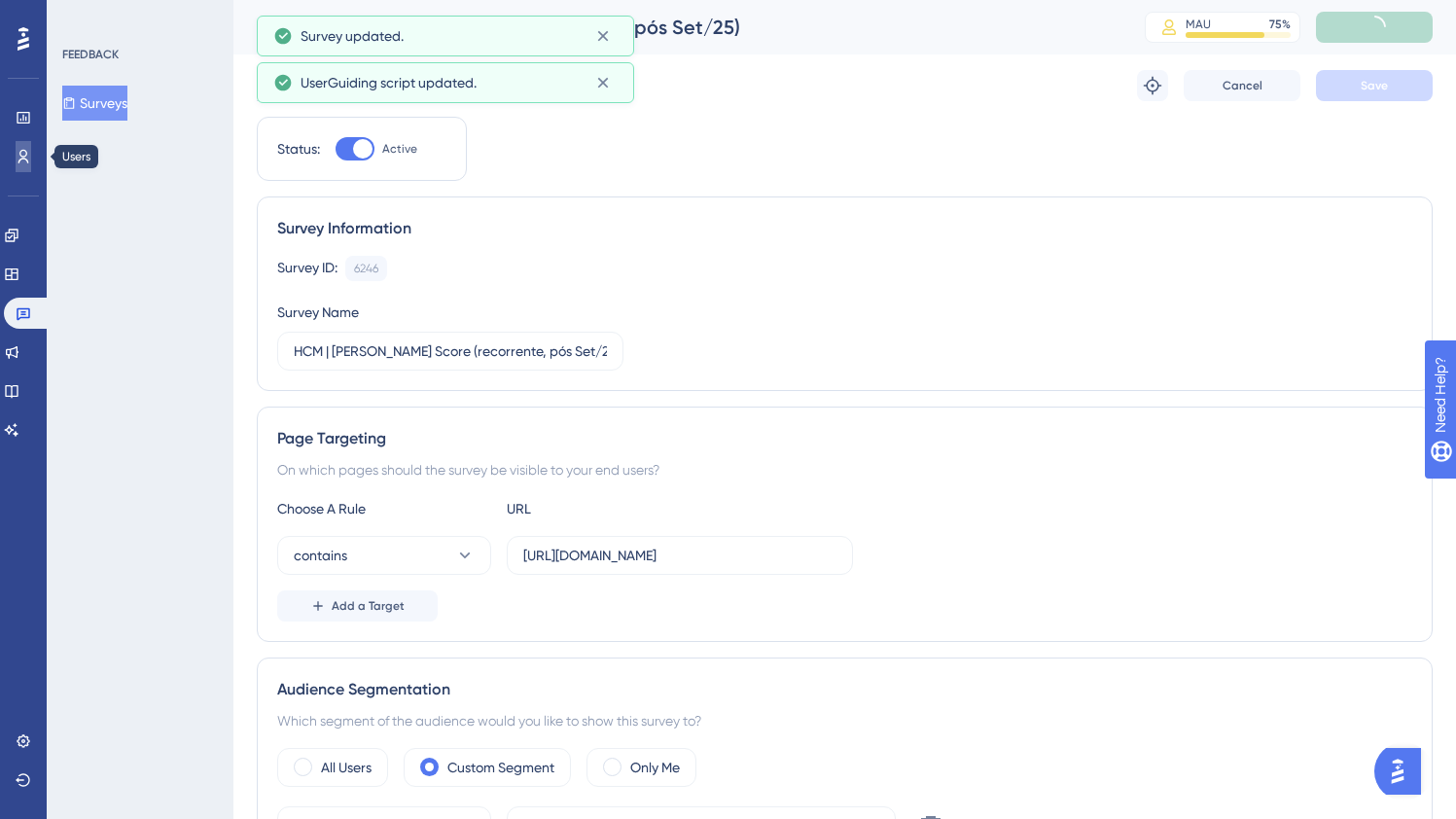
click at [16, 166] on link at bounding box center [24, 156] width 16 height 31
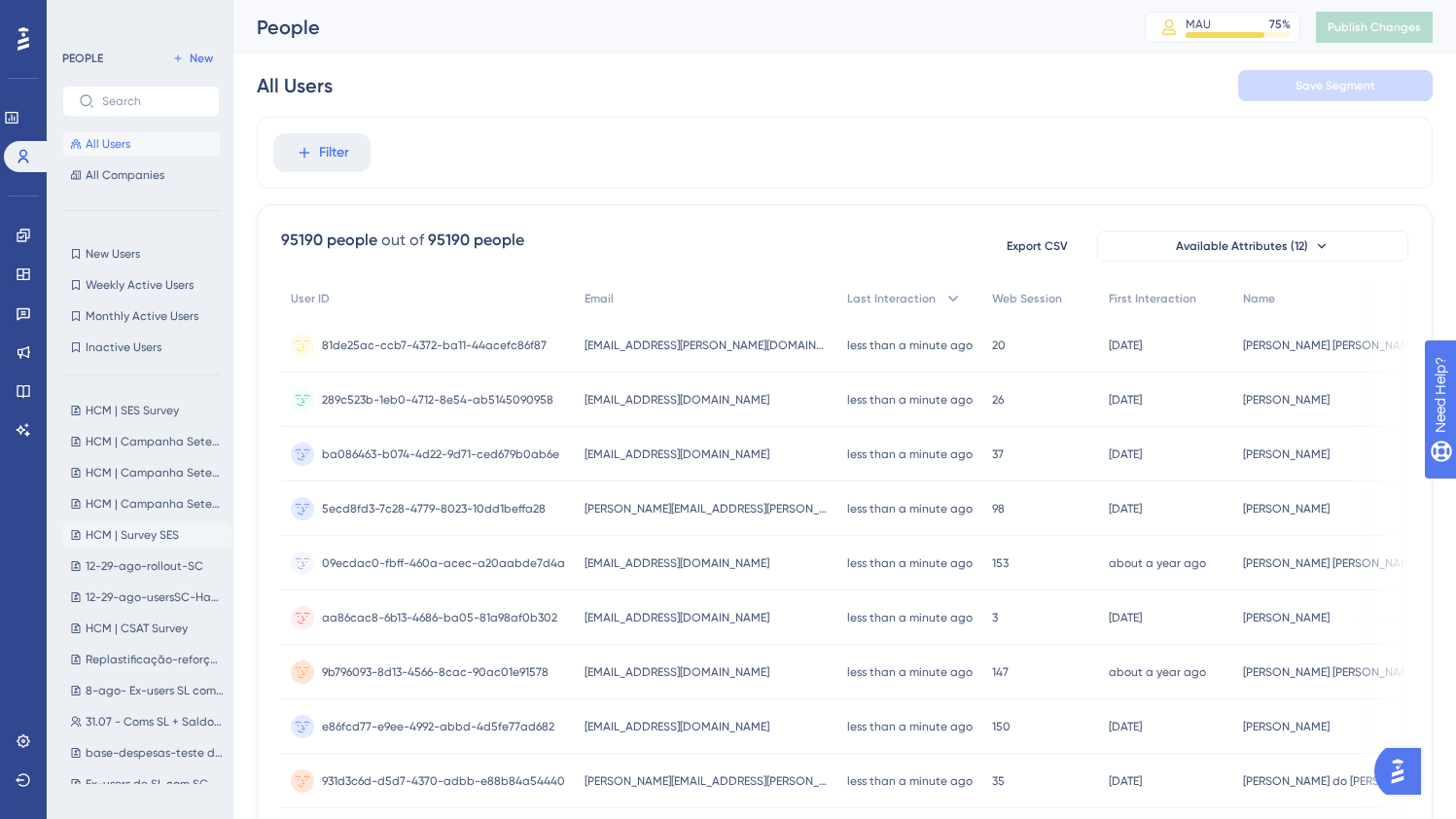
click at [197, 538] on button "HCM | Survey SES HCM | Survey SES" at bounding box center [147, 534] width 170 height 23
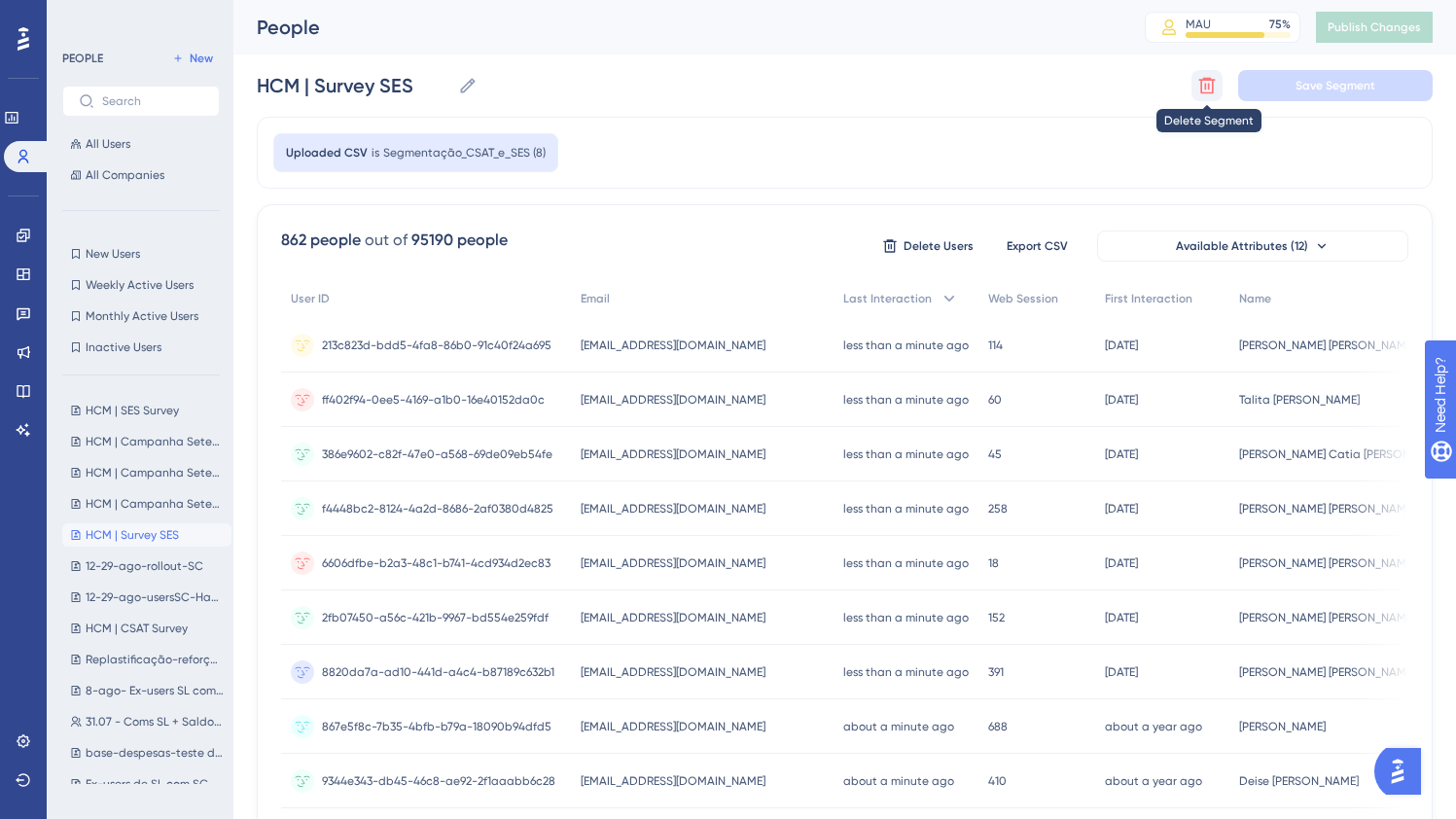
click at [1204, 85] on icon at bounding box center [1207, 85] width 19 height 19
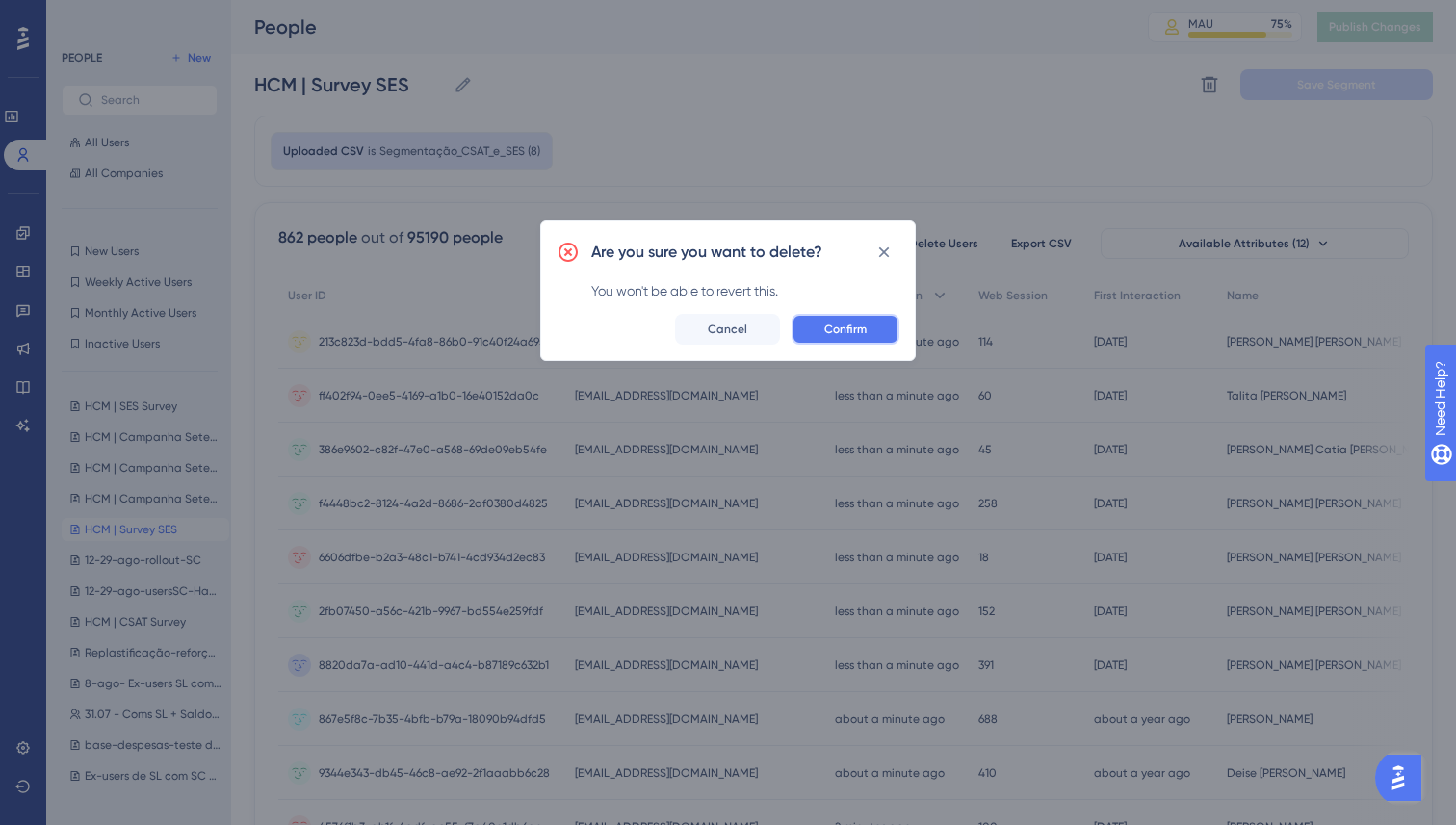
click at [856, 330] on span "Confirm" at bounding box center [845, 330] width 42 height 16
